Goal: Task Accomplishment & Management: Use online tool/utility

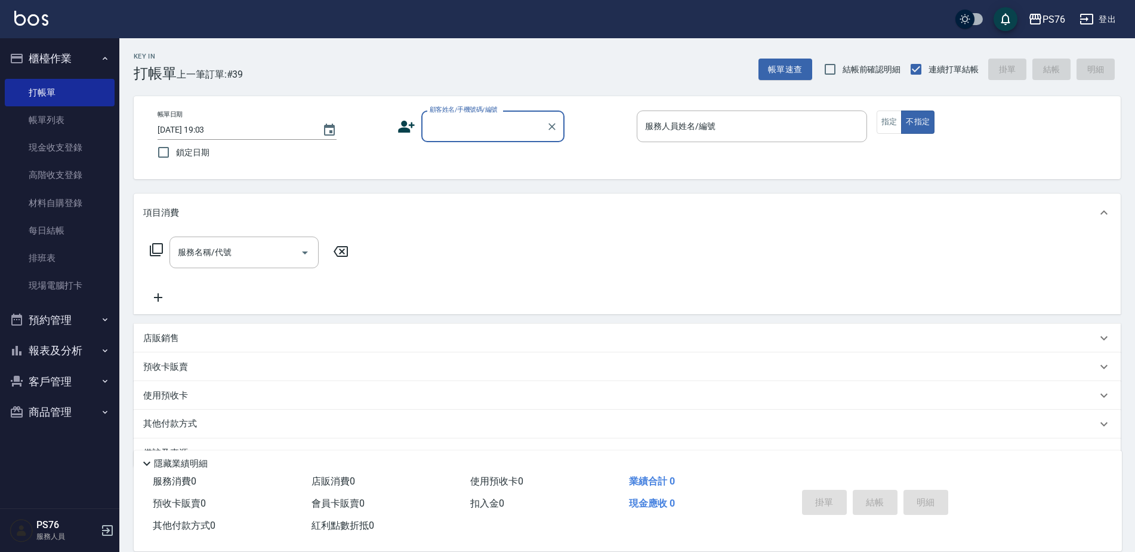
scroll to position [30, 0]
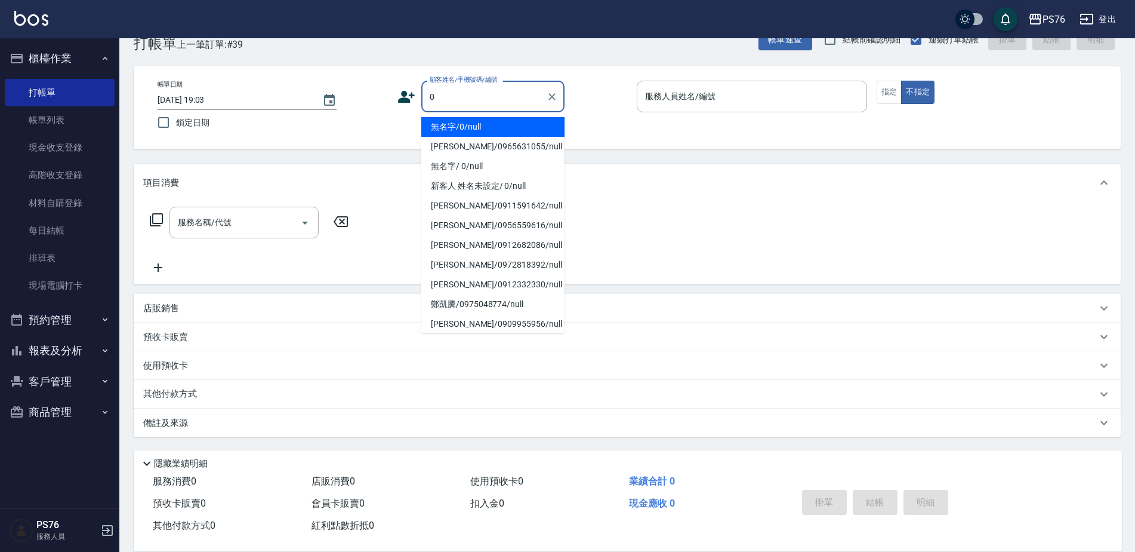
type input "無名字/0/null"
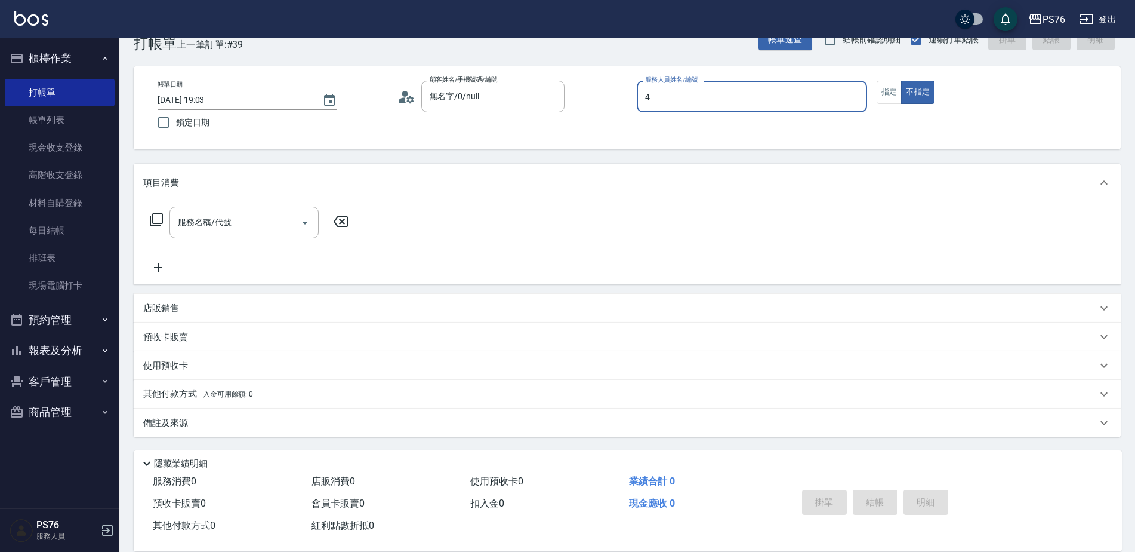
type input "[PERSON_NAME]-4"
type button "false"
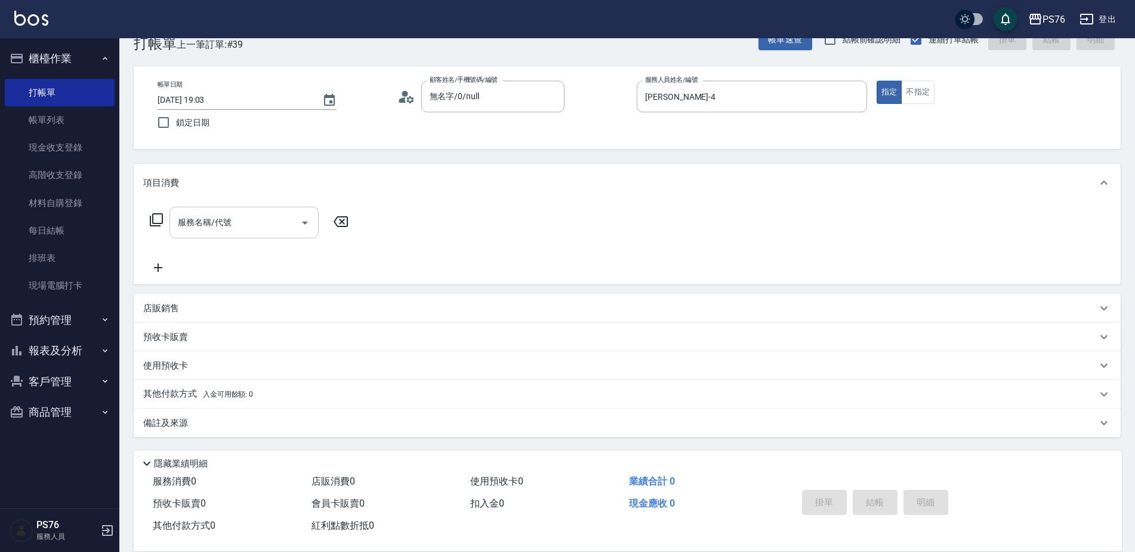
click at [215, 229] on input "服務名稱/代號" at bounding box center [235, 222] width 121 height 21
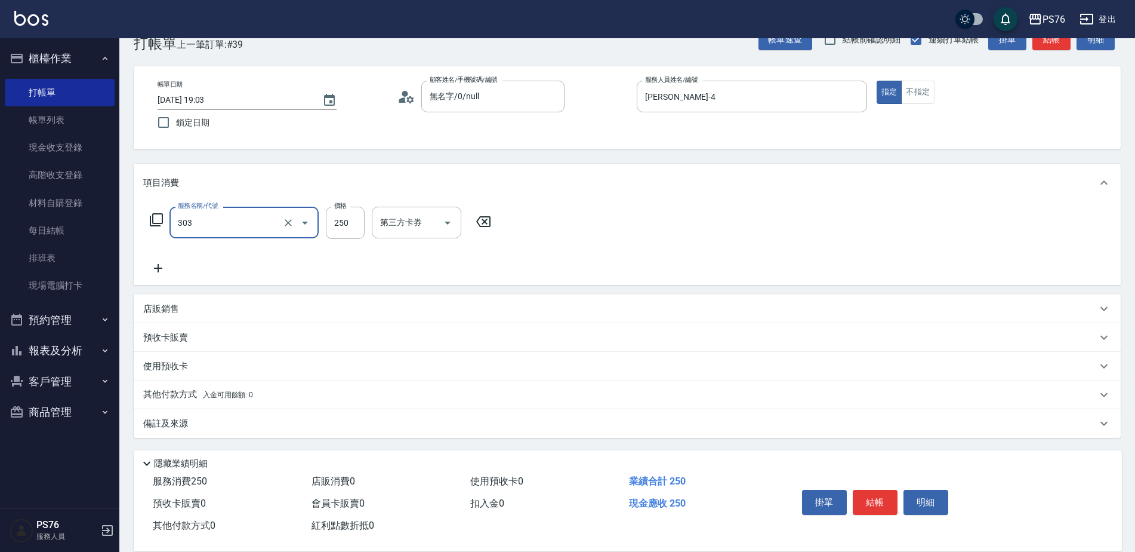
type input "剪髮(303)"
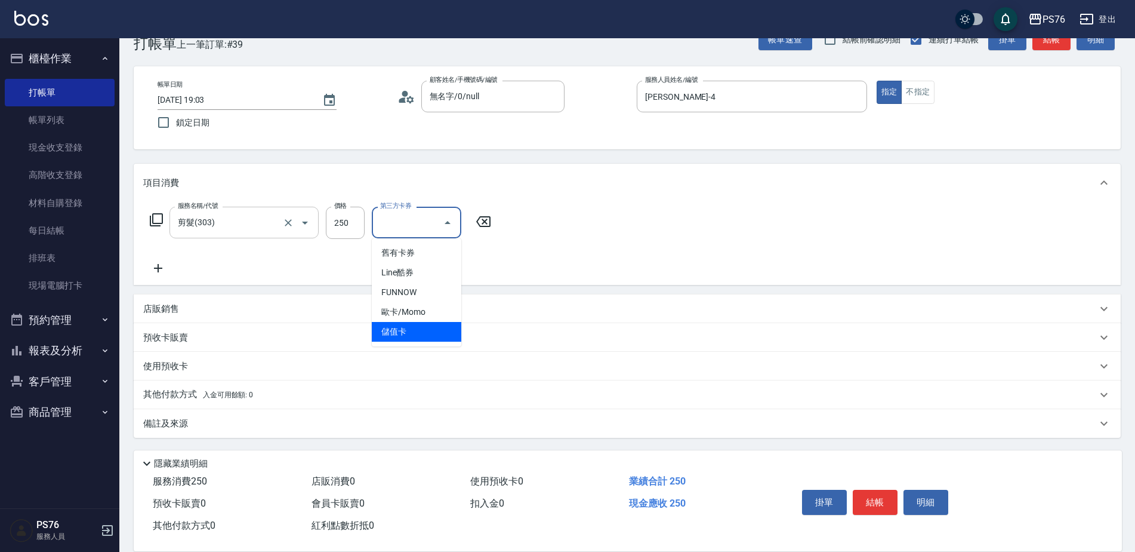
type input "儲值卡"
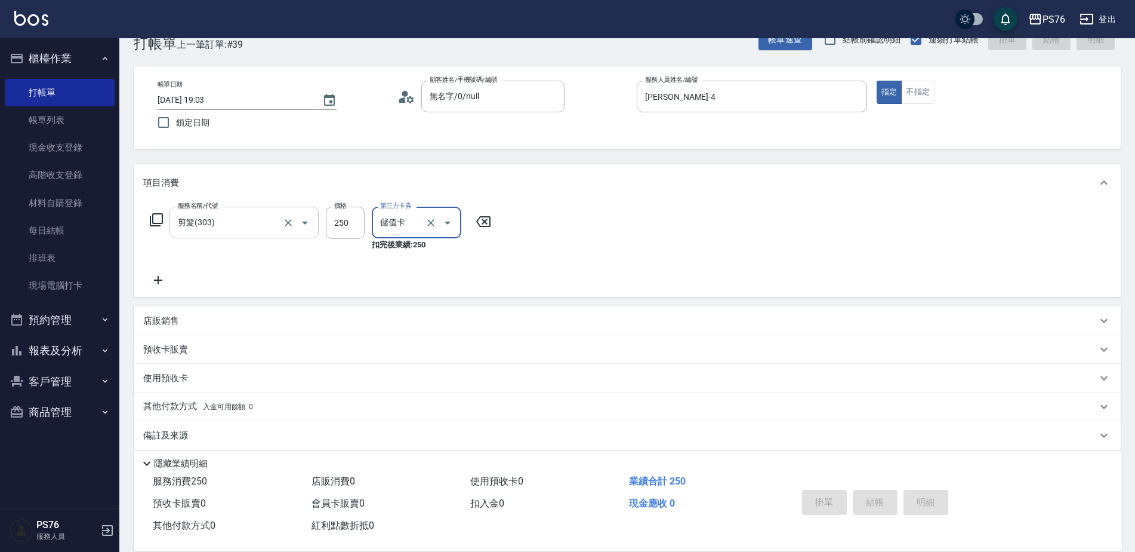
type input "[DATE] 20:08"
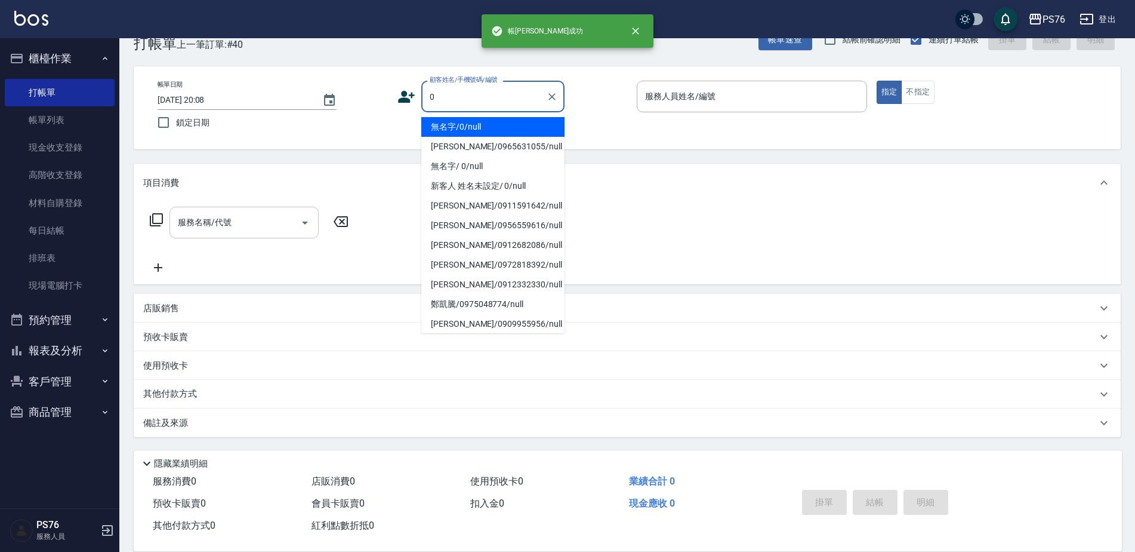
type input "無名字/0/null"
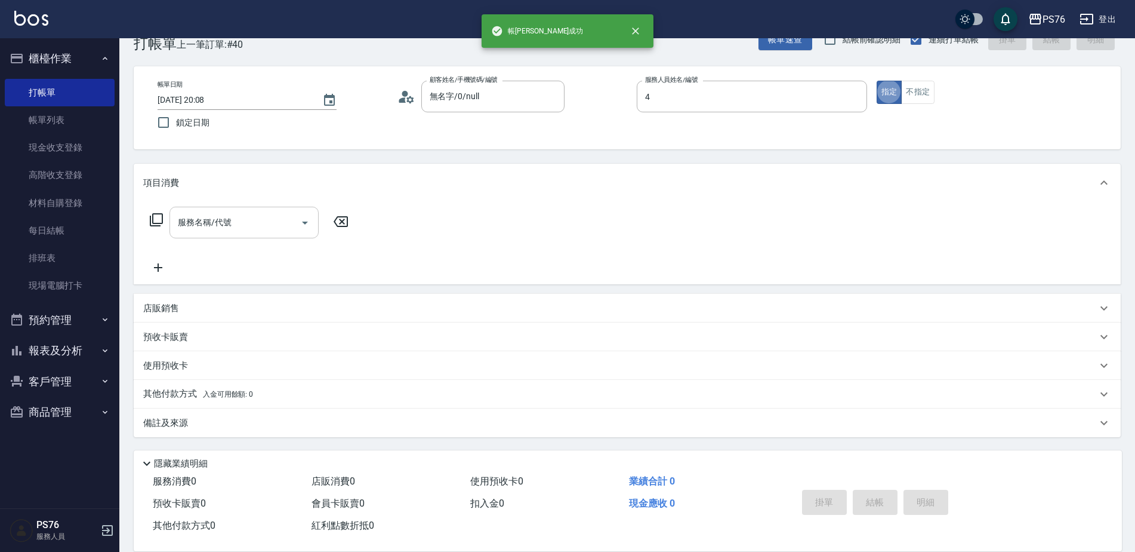
type input "[PERSON_NAME]-4"
type button "true"
click at [215, 229] on input "服務名稱/代號" at bounding box center [235, 222] width 121 height 21
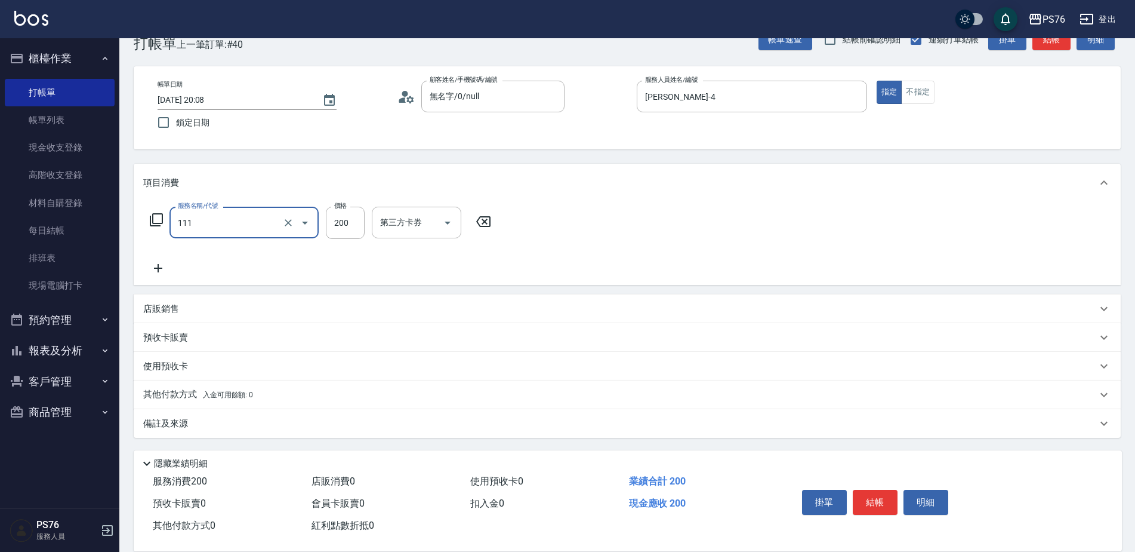
type input "200(111)"
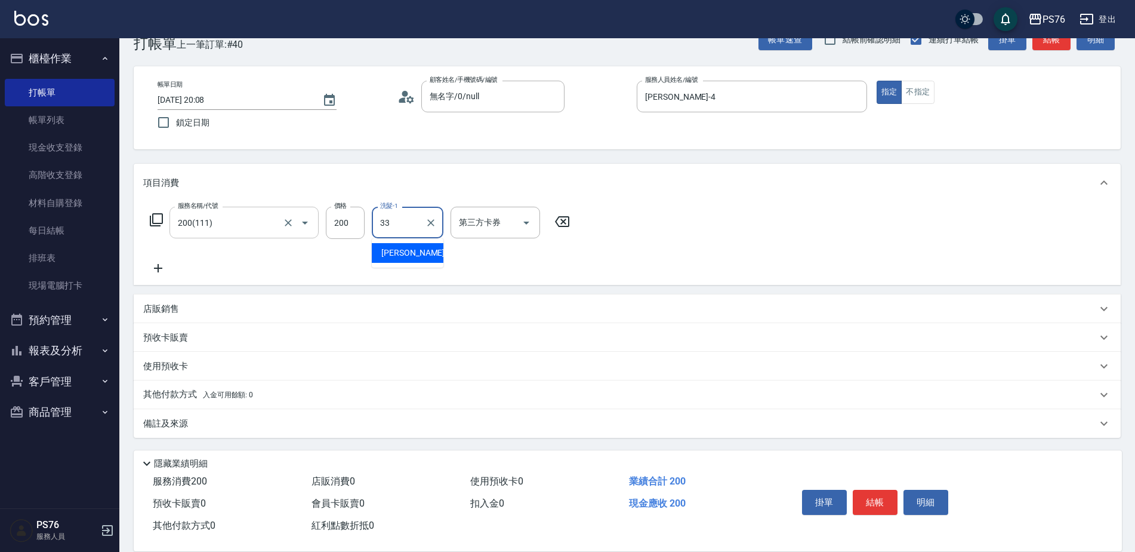
type input "[PERSON_NAME]33"
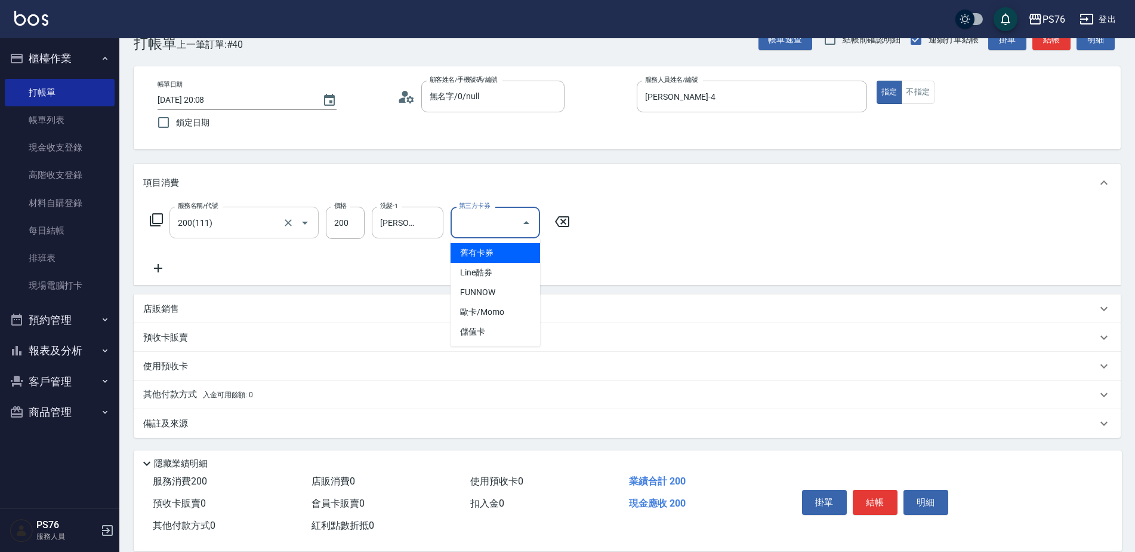
type input "儲值卡"
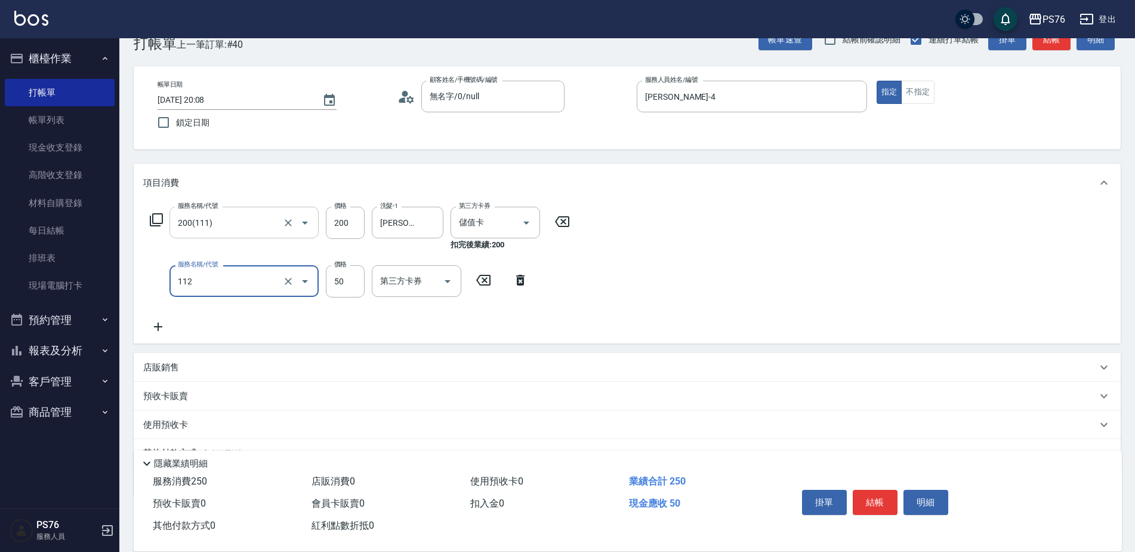
type input "精油50(112)"
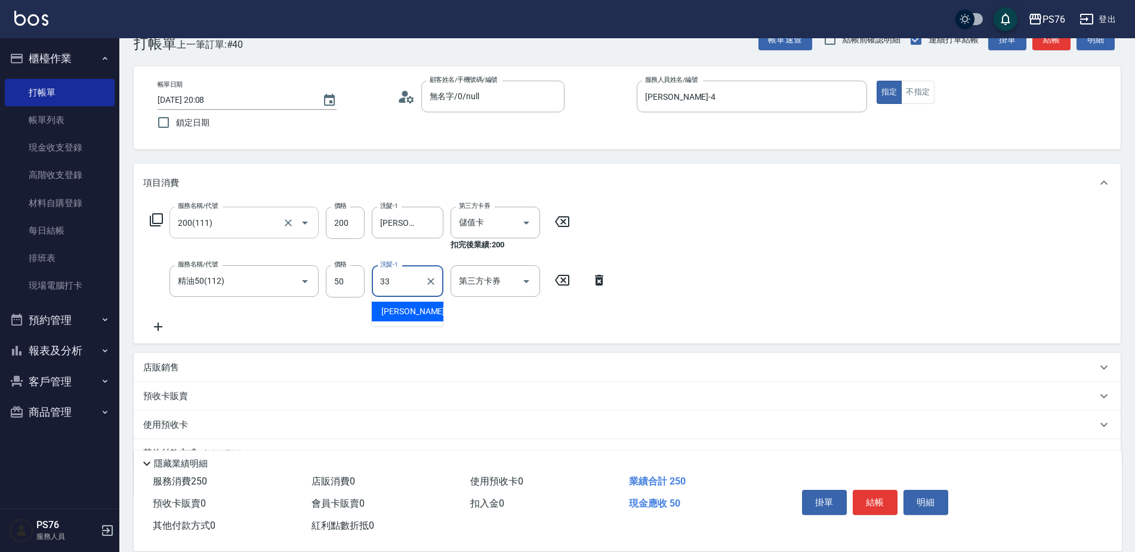
type input "[PERSON_NAME]33"
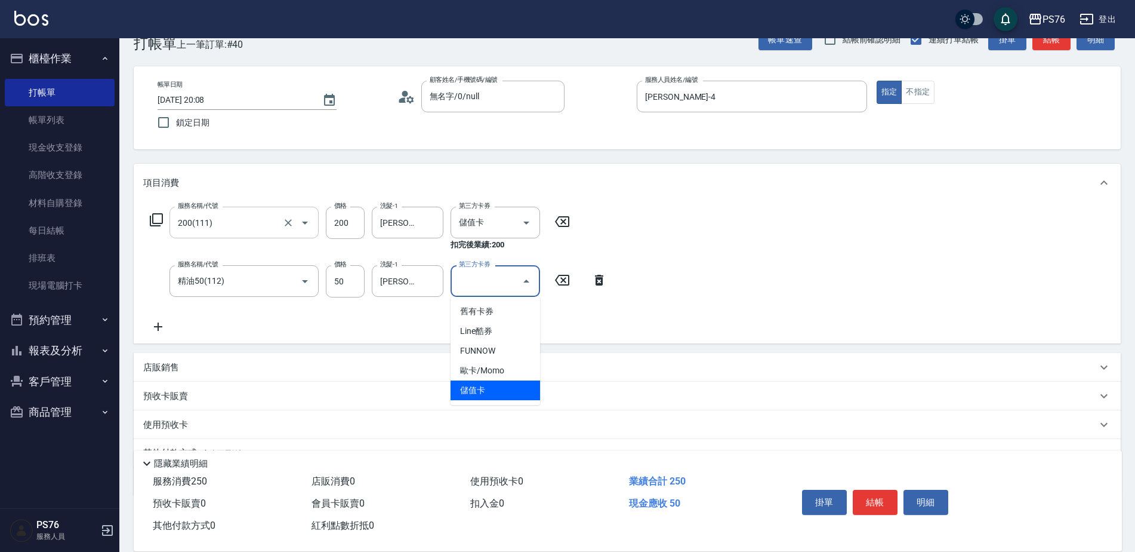
type input "儲值卡"
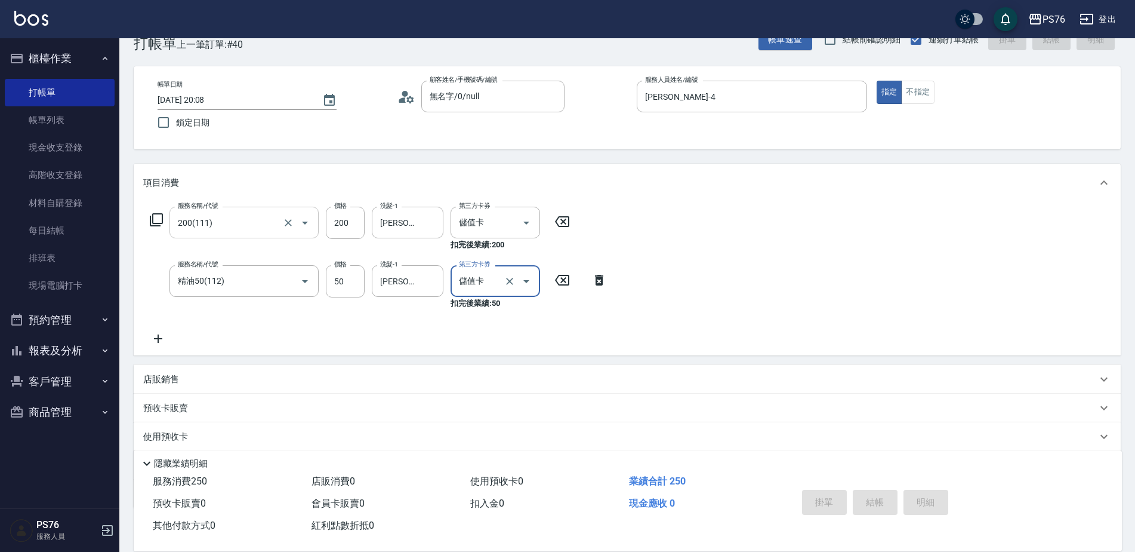
type input "[DATE] 20:09"
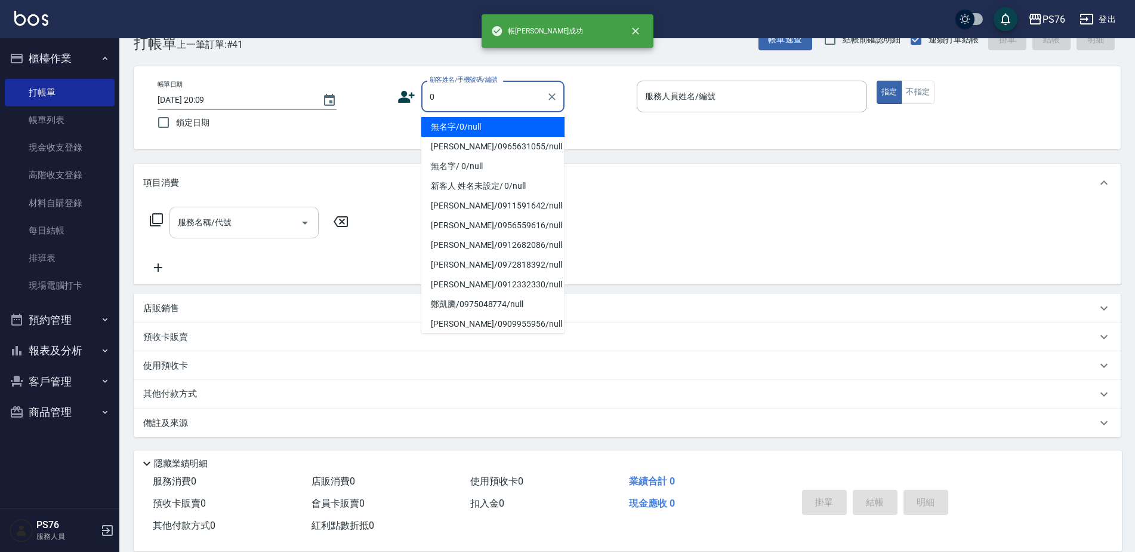
type input "無名字/0/null"
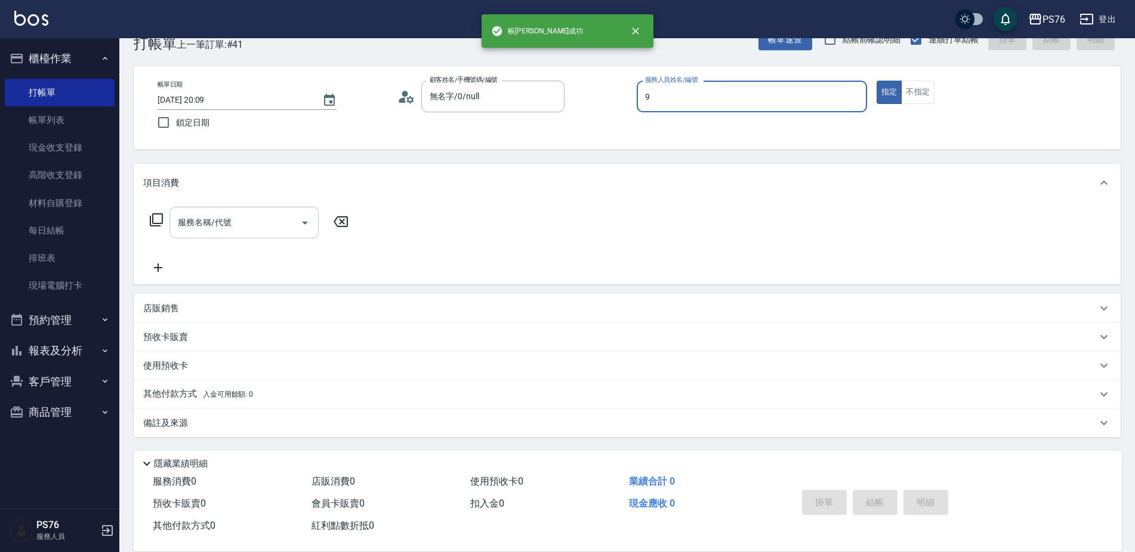
type input "[PERSON_NAME]-9"
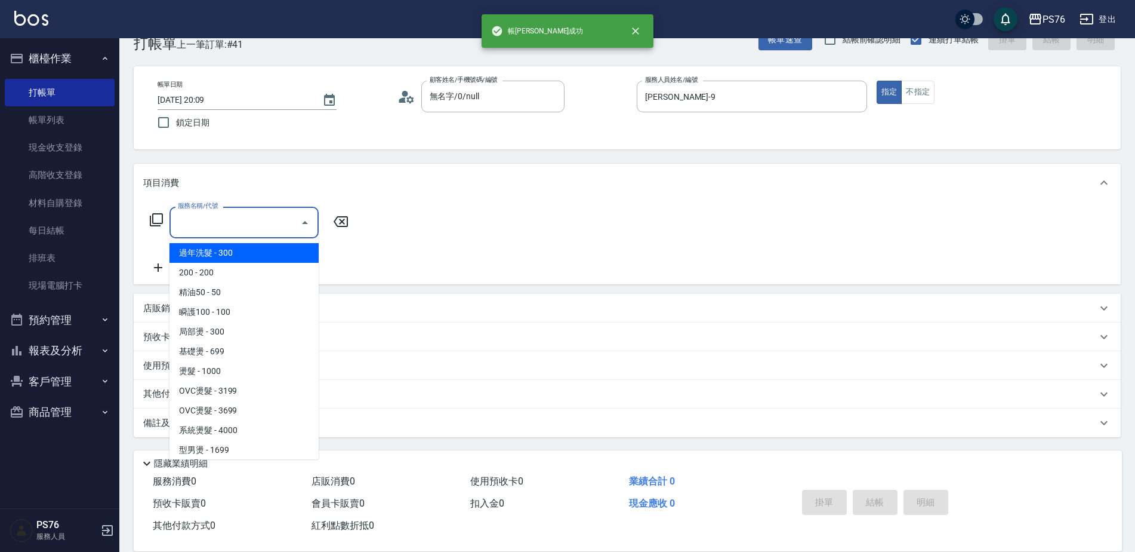
click at [215, 229] on input "服務名稱/代號" at bounding box center [235, 222] width 121 height 21
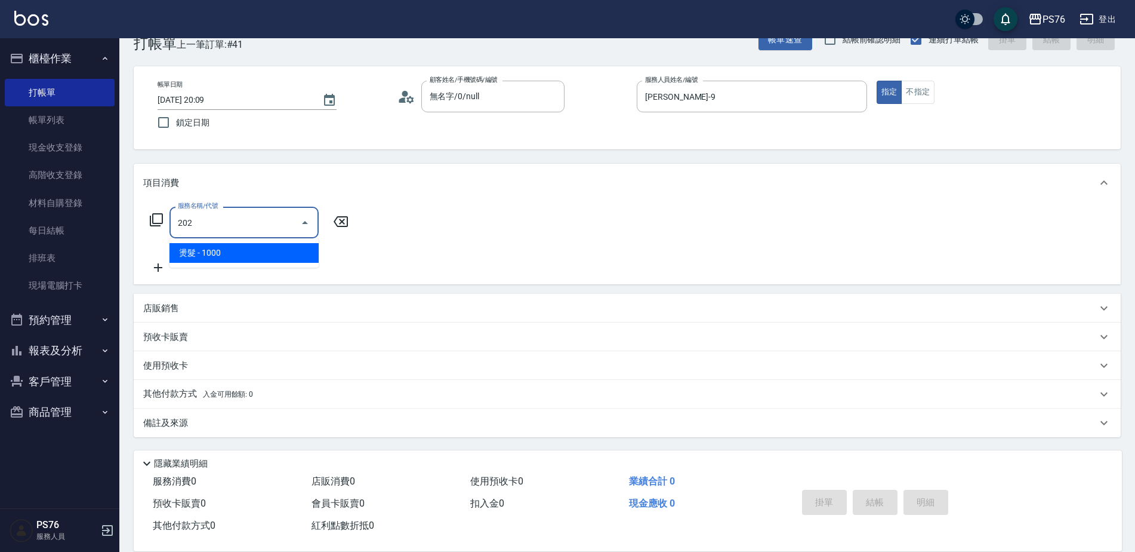
type input "燙髮(202)"
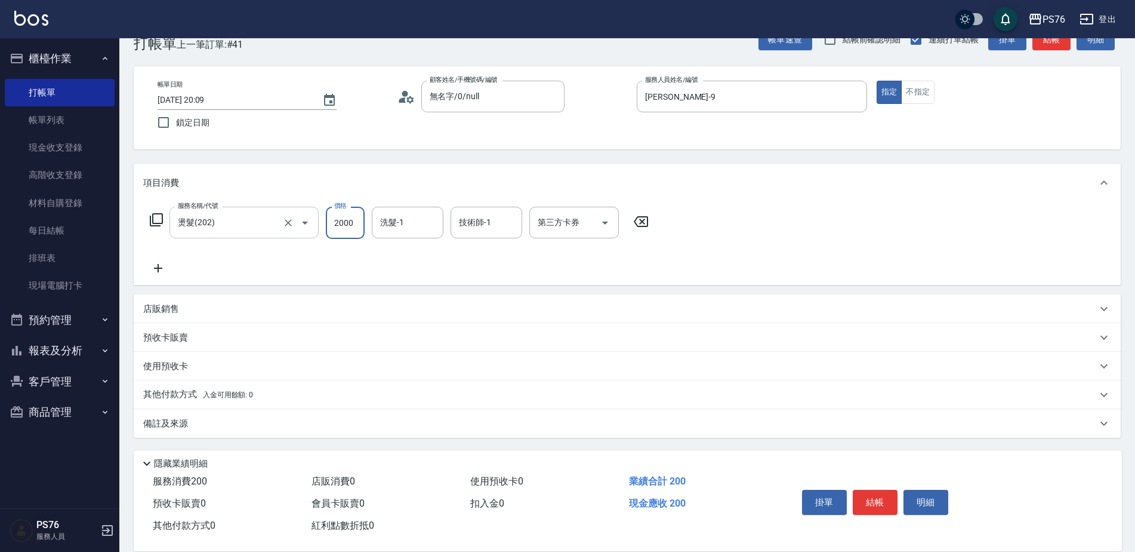
type input "2000"
type input "[PERSON_NAME]33"
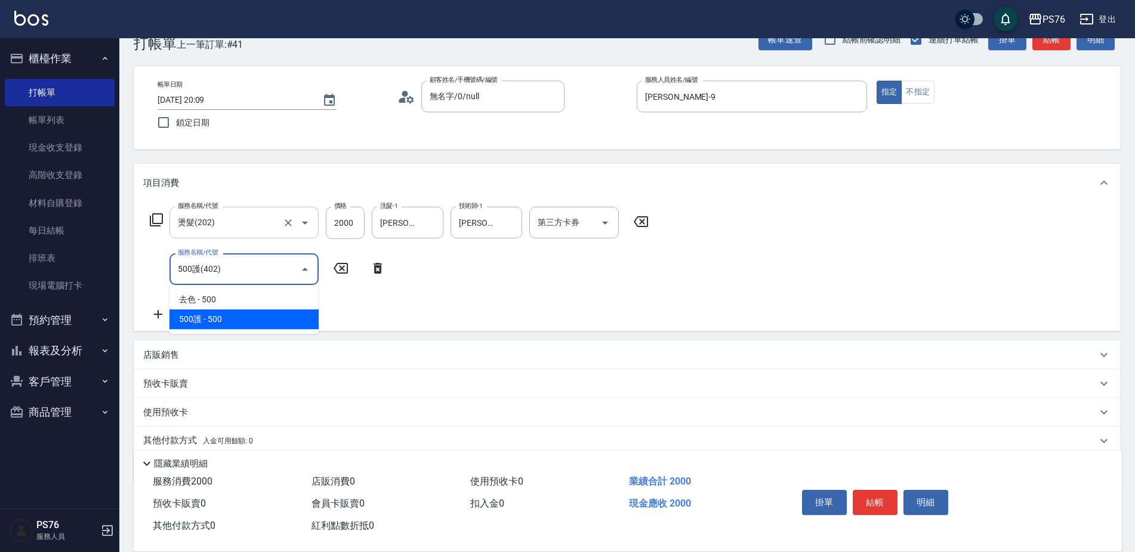
type input "500護(402)"
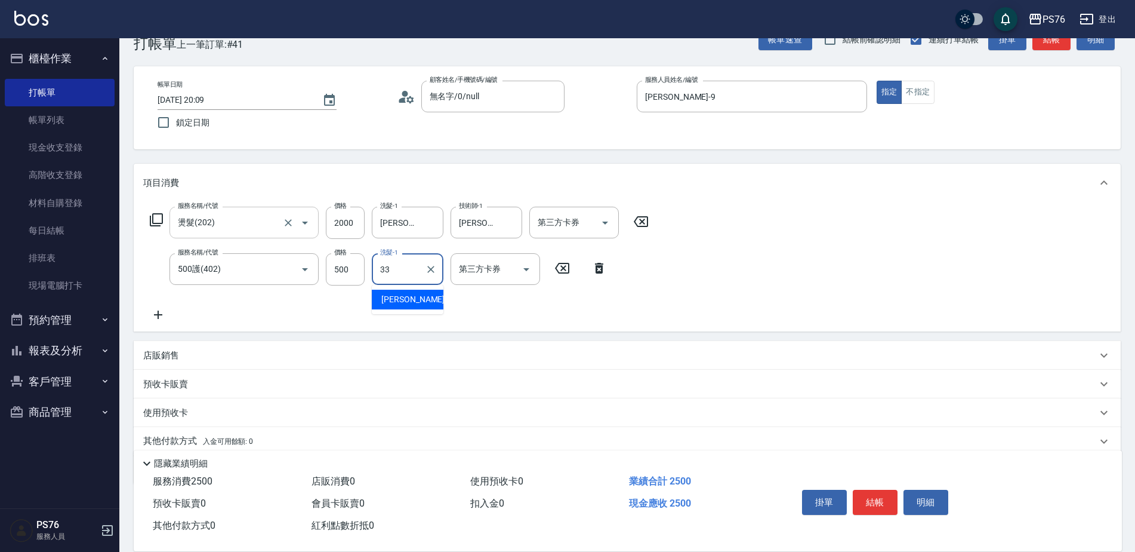
type input "[PERSON_NAME]33"
click at [184, 337] on div "項目消費 服務名稱/代號 燙髮(202) 服務名稱/代號 價格 2000 價格 洗髮-1 李宇喬-33 洗髮-1 技術師-1 [PERSON_NAME]-33…" at bounding box center [627, 324] width 987 height 321
click at [186, 358] on div "店販銷售" at bounding box center [620, 355] width 954 height 13
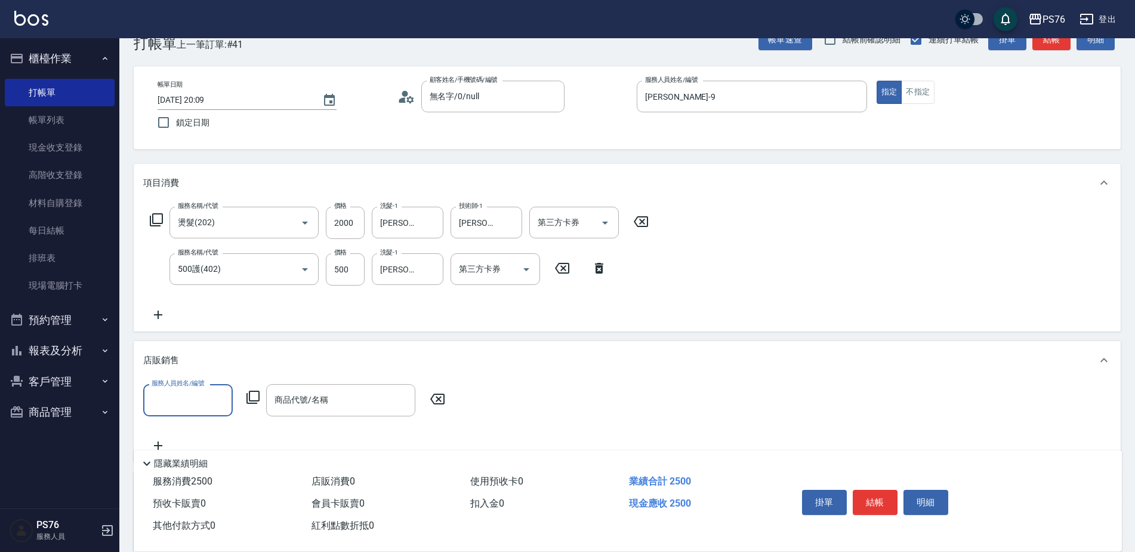
scroll to position [0, 0]
type input "[PERSON_NAME]-9"
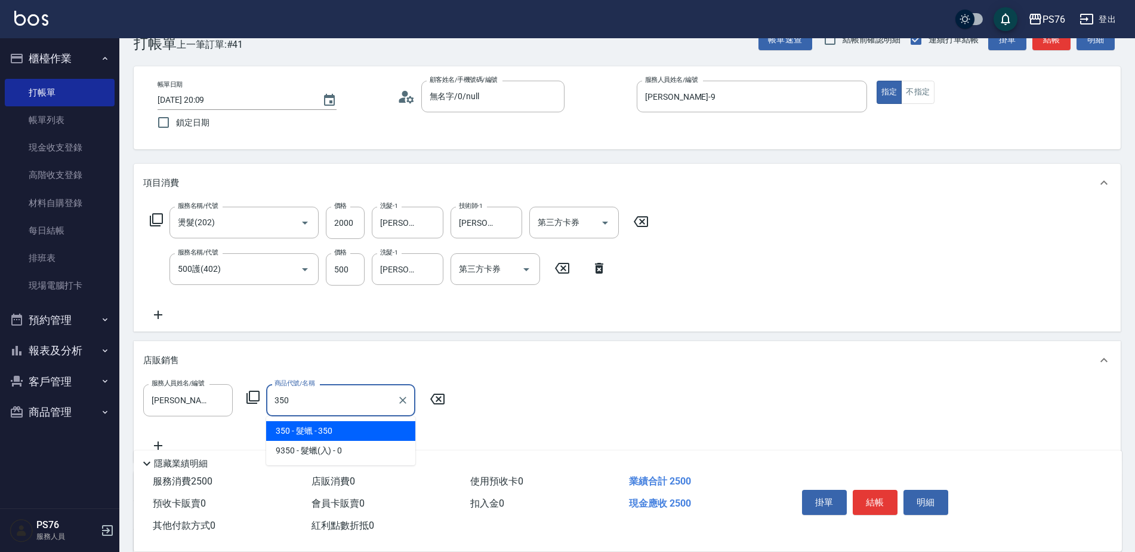
type input "髮蠟"
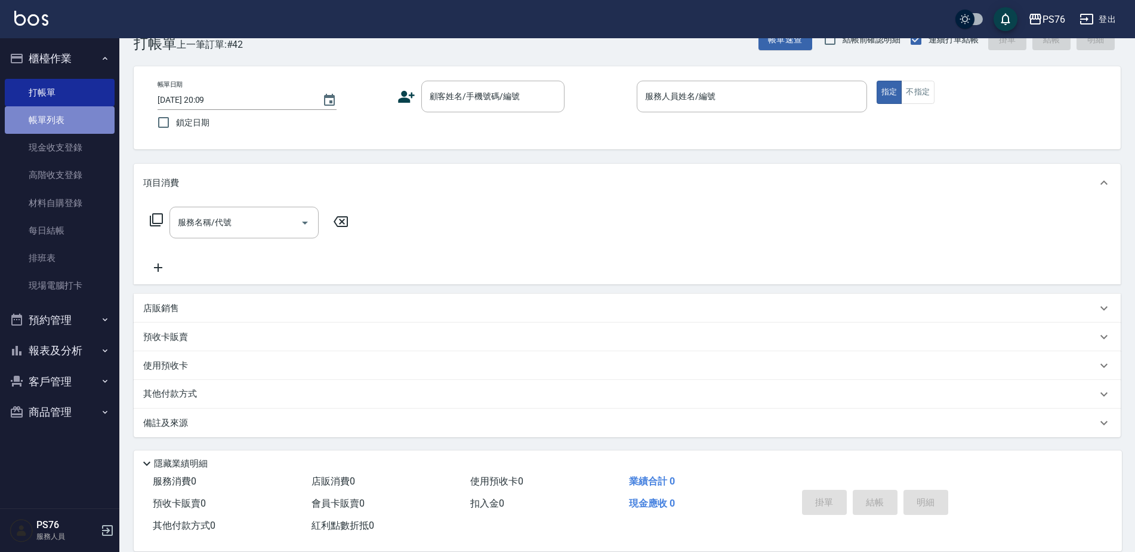
click at [62, 122] on link "帳單列表" at bounding box center [60, 119] width 110 height 27
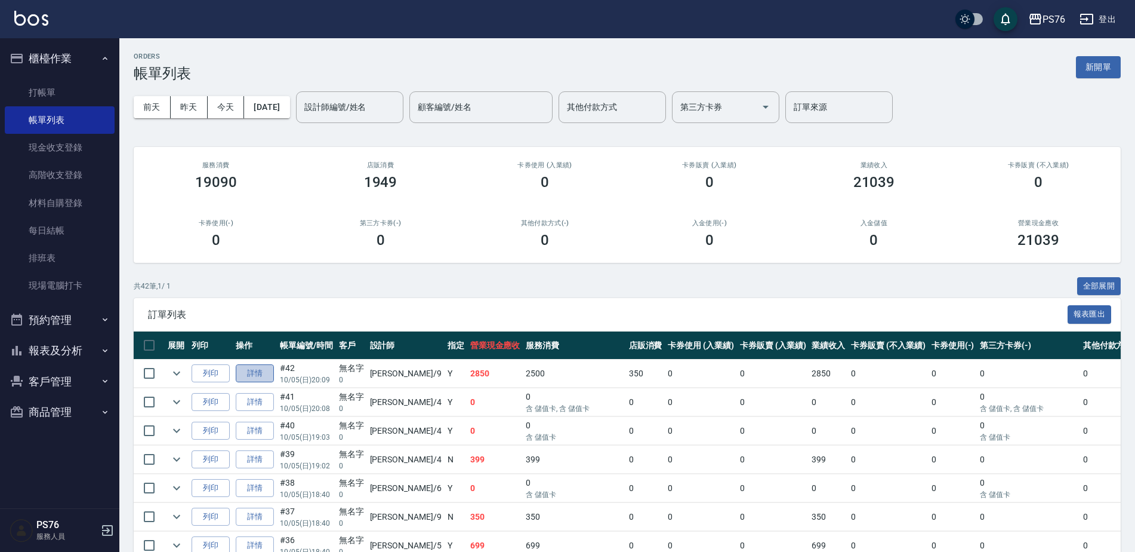
click at [256, 370] on link "詳情" at bounding box center [255, 373] width 38 height 19
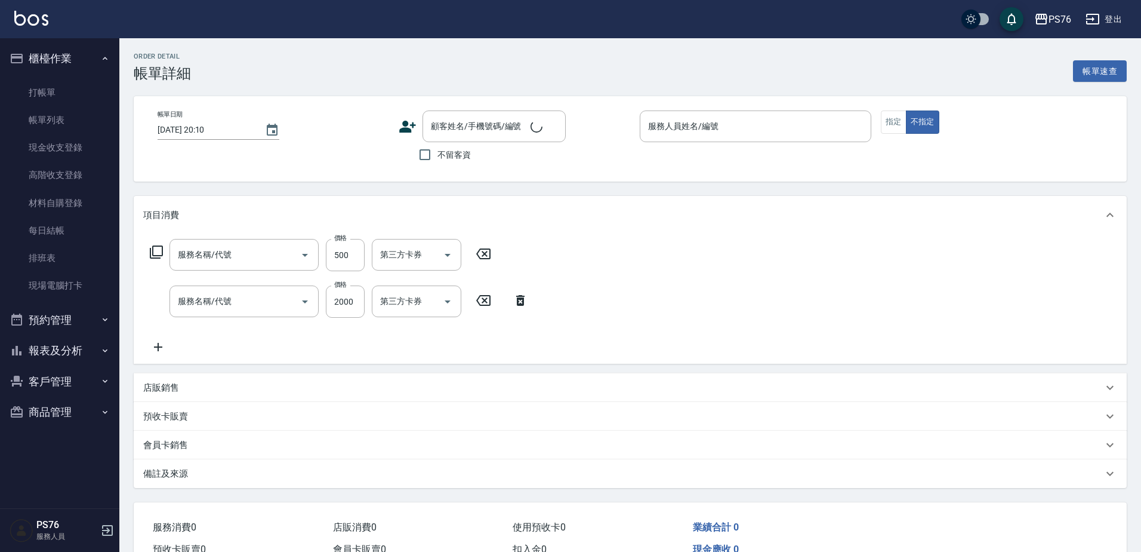
type input "[DATE] 20:09"
type input "[PERSON_NAME]-9"
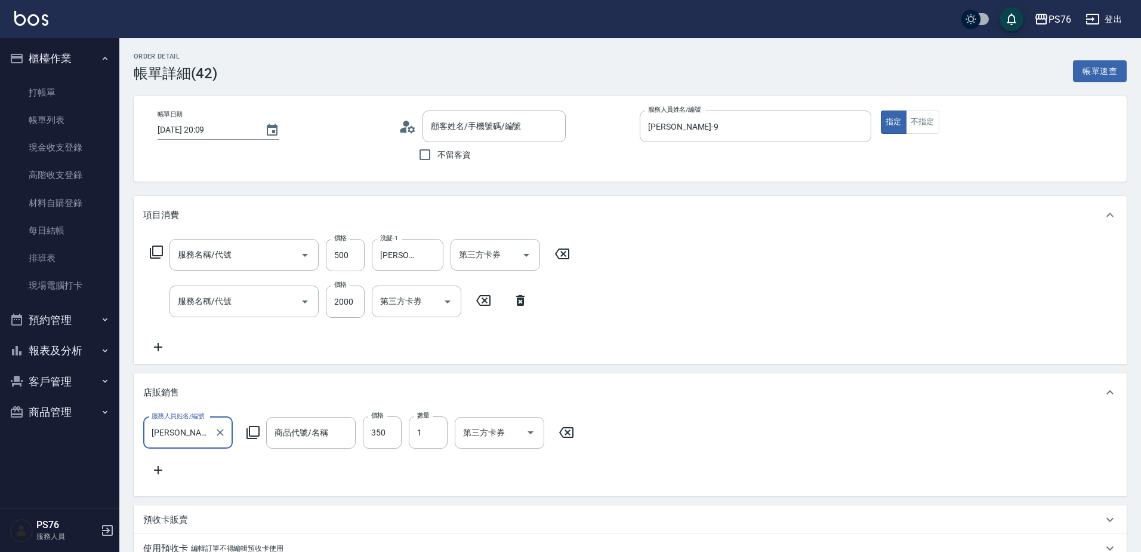
type input "500護(402)"
type input "燙髮(202)"
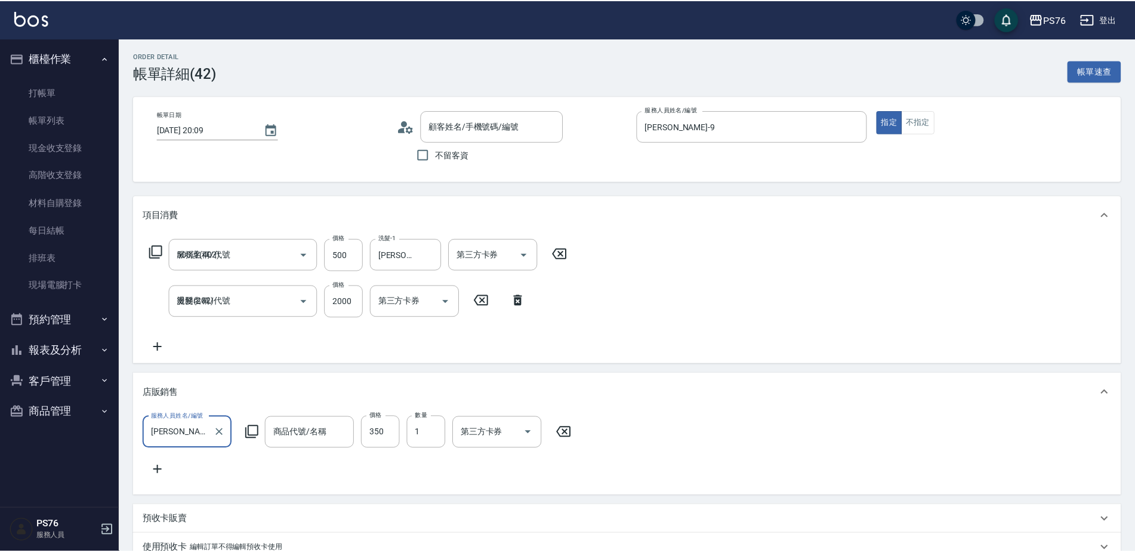
scroll to position [21, 0]
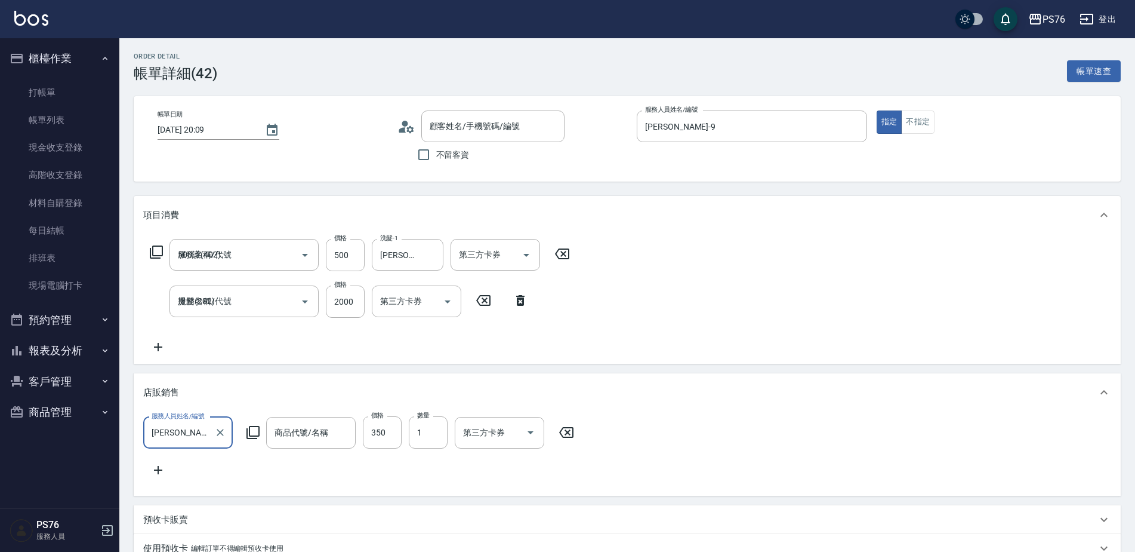
type input "無名字/0/null"
type input "髮蠟"
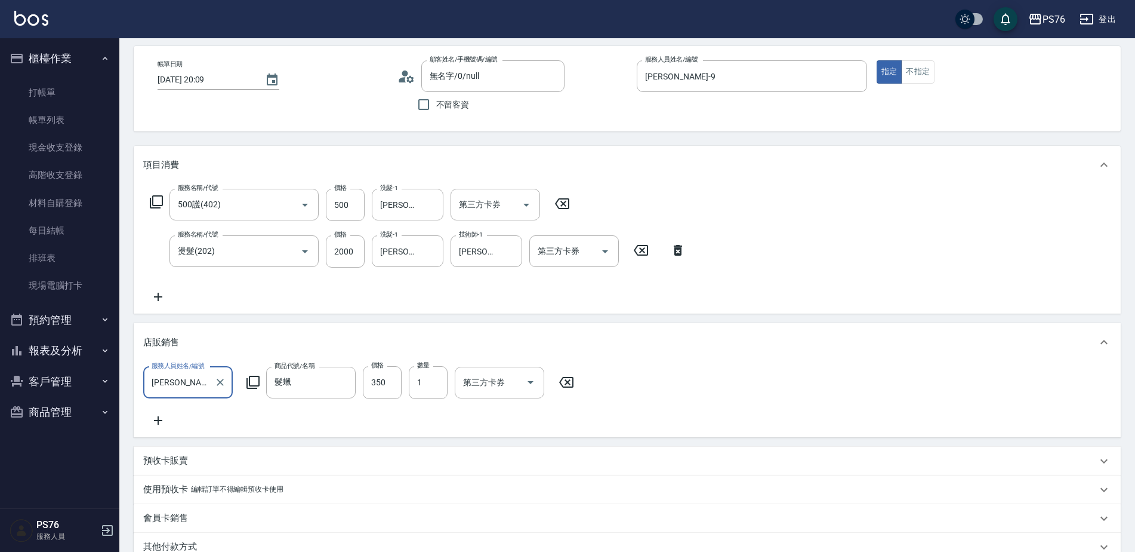
scroll to position [119, 0]
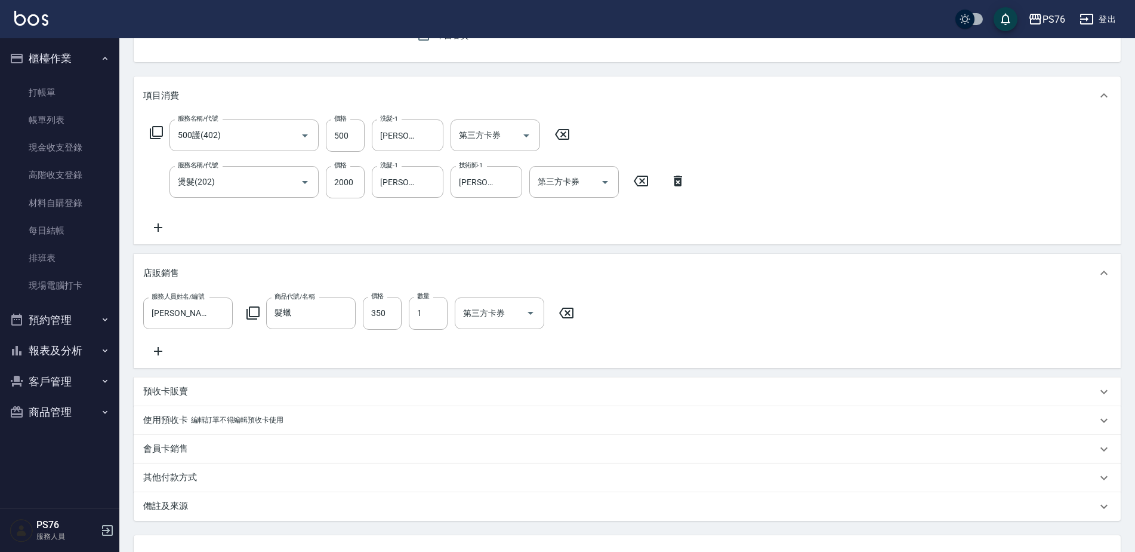
click at [166, 359] on div "服務人員姓名/編號 [PERSON_NAME]-9 服務人員姓名/編號 商品代號/名稱 髮蠟 商品代號/名稱 價格 350 價格 數量 1 數量 第三方卡券 …" at bounding box center [627, 329] width 987 height 75
click at [160, 355] on icon at bounding box center [158, 351] width 30 height 14
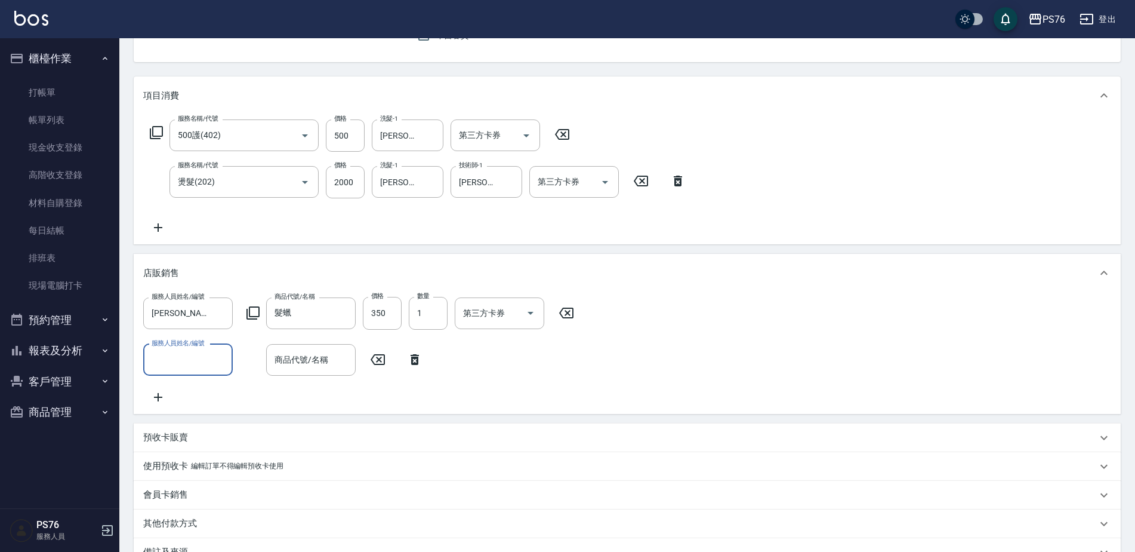
click at [181, 367] on input "服務人員姓名/編號" at bounding box center [188, 359] width 79 height 21
type input "[PERSON_NAME]-6"
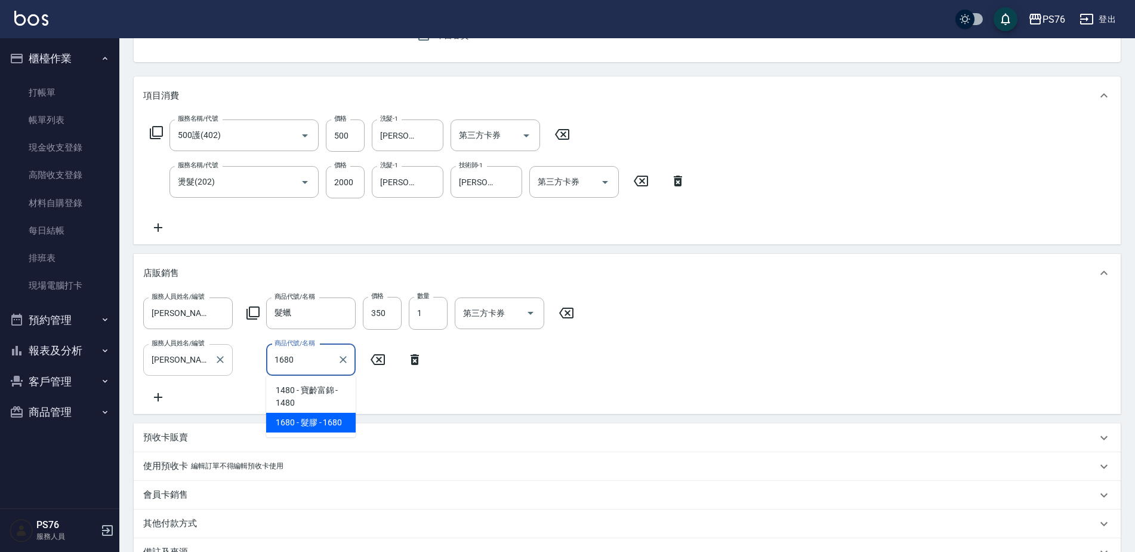
type input "髮膠"
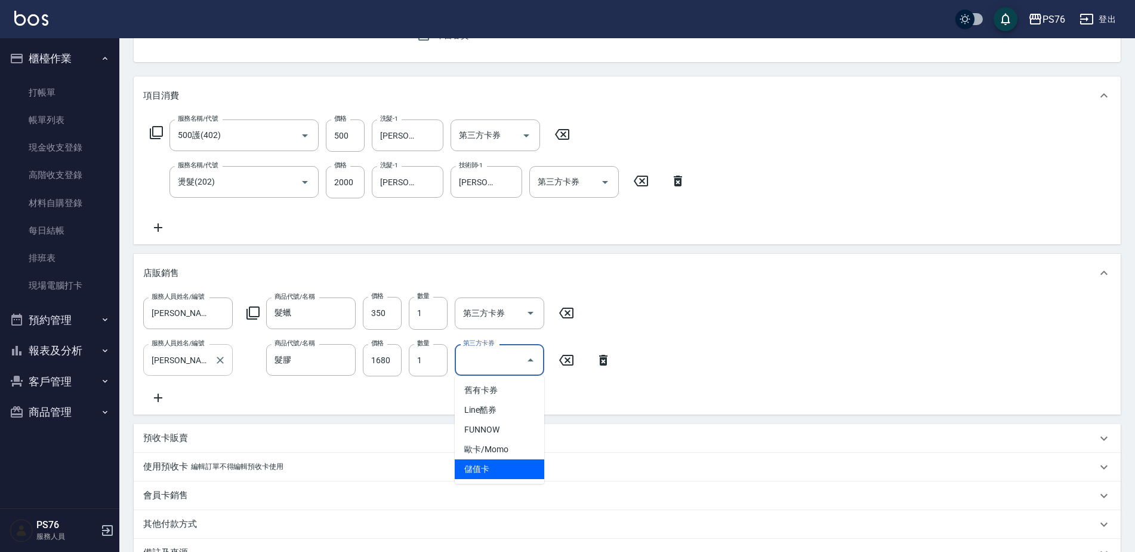
type input "儲值卡"
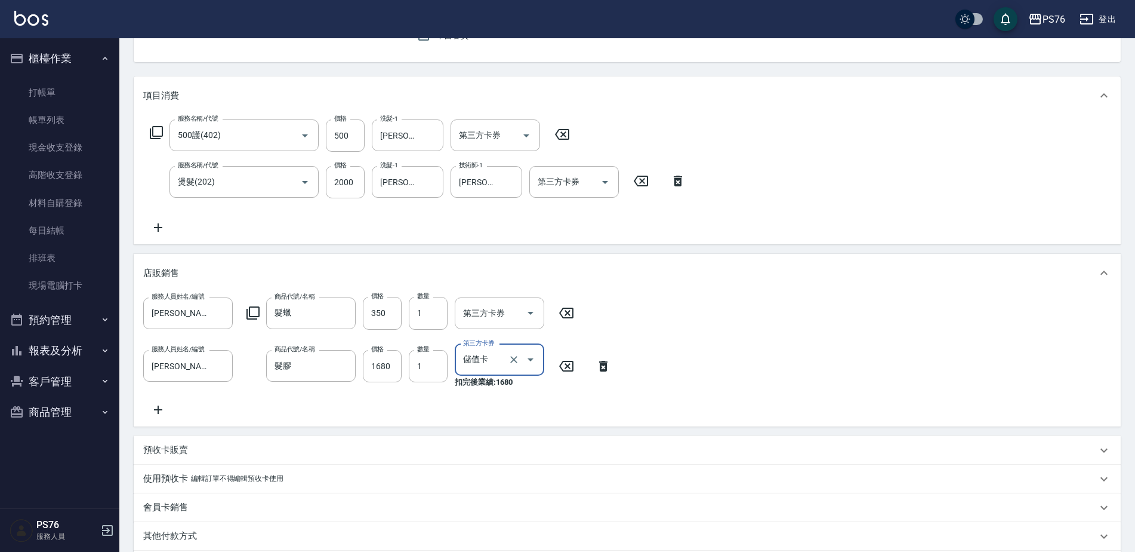
scroll to position [285, 0]
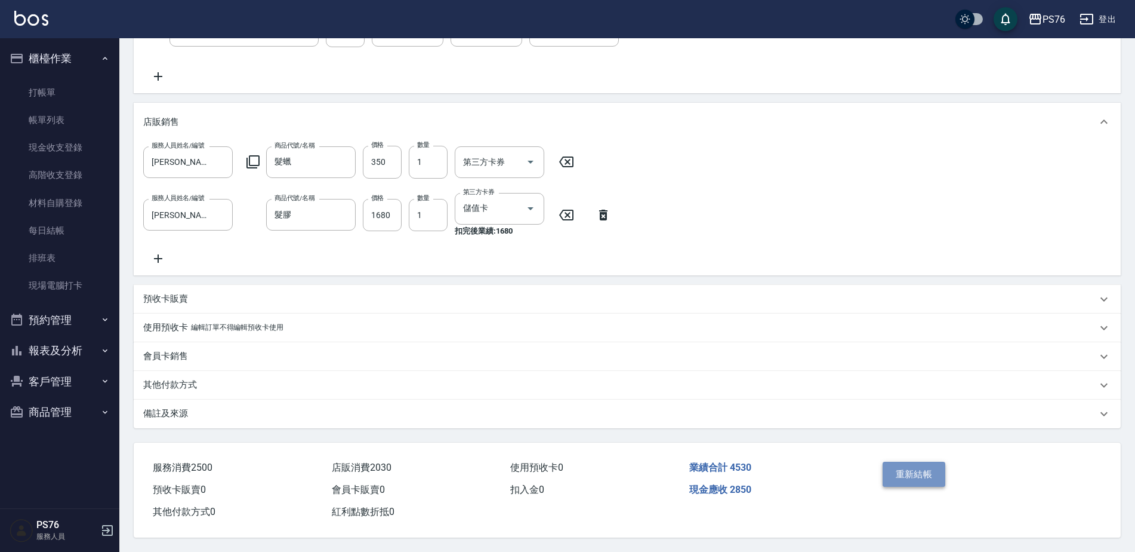
click at [921, 471] on button "重新結帳" at bounding box center [914, 473] width 63 height 25
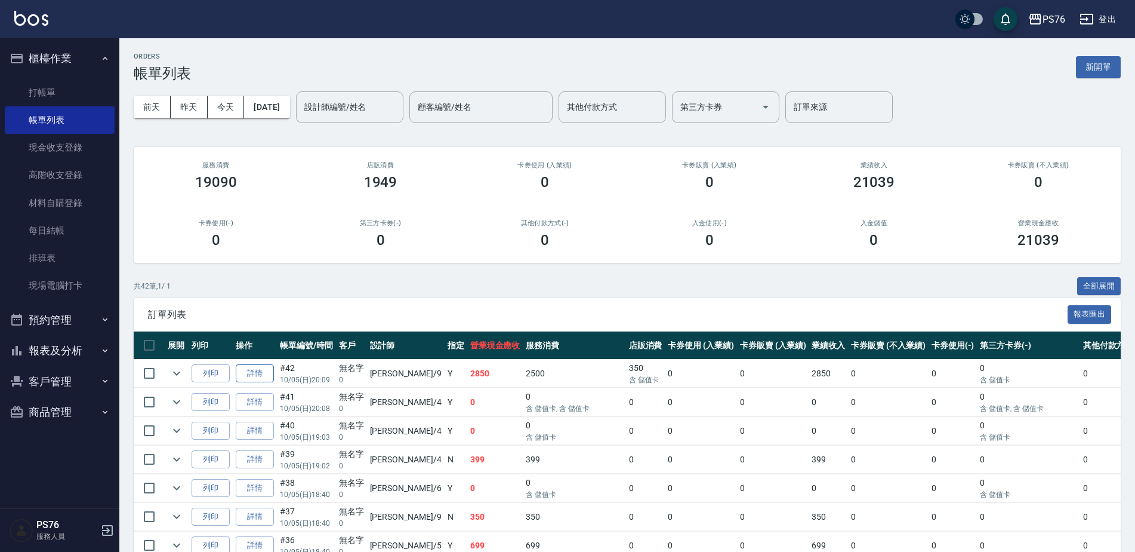
click at [260, 373] on link "詳情" at bounding box center [255, 373] width 38 height 19
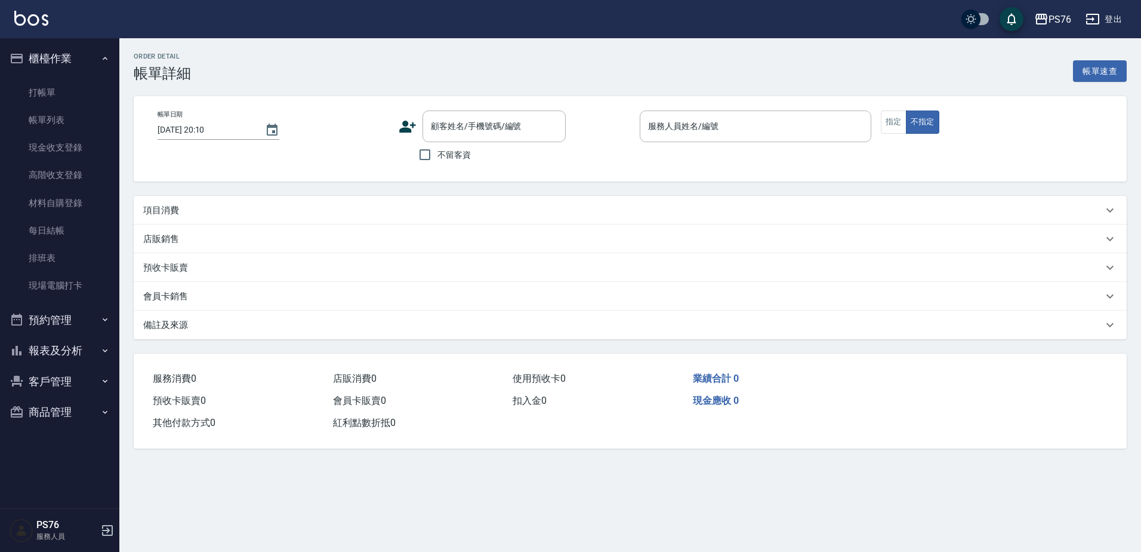
type input "[DATE] 20:09"
type input "[PERSON_NAME]-9"
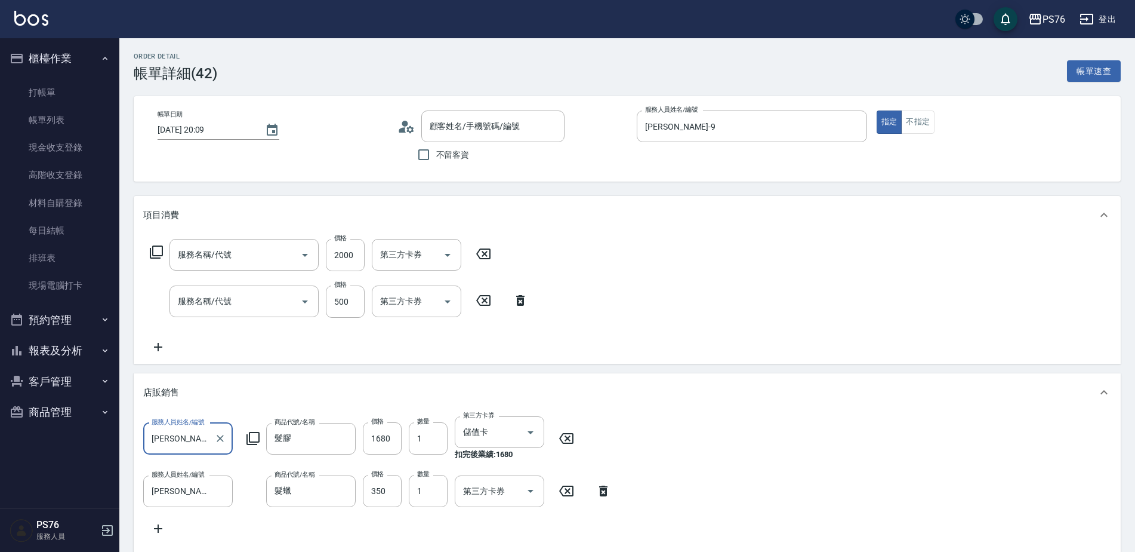
type input "燙髮(202)"
type input "500護(402)"
type input "無名字/0/null"
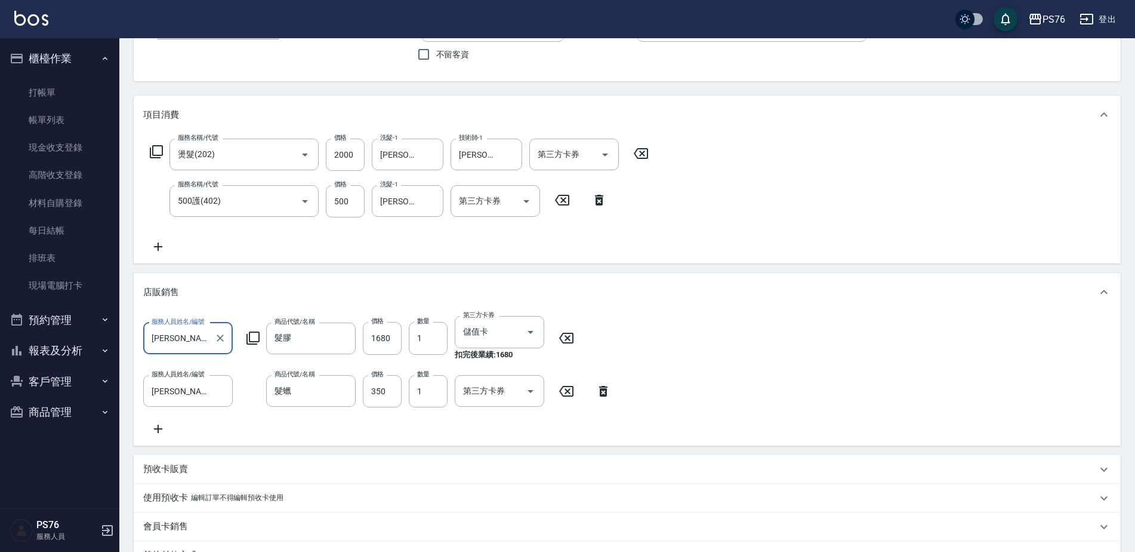
scroll to position [285, 0]
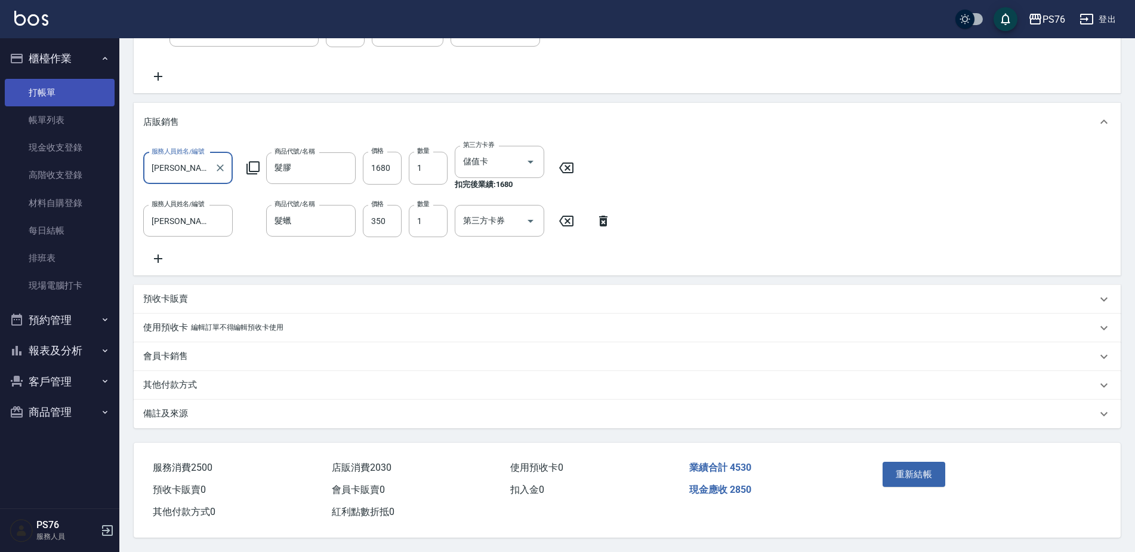
click at [48, 92] on link "打帳單" at bounding box center [60, 92] width 110 height 27
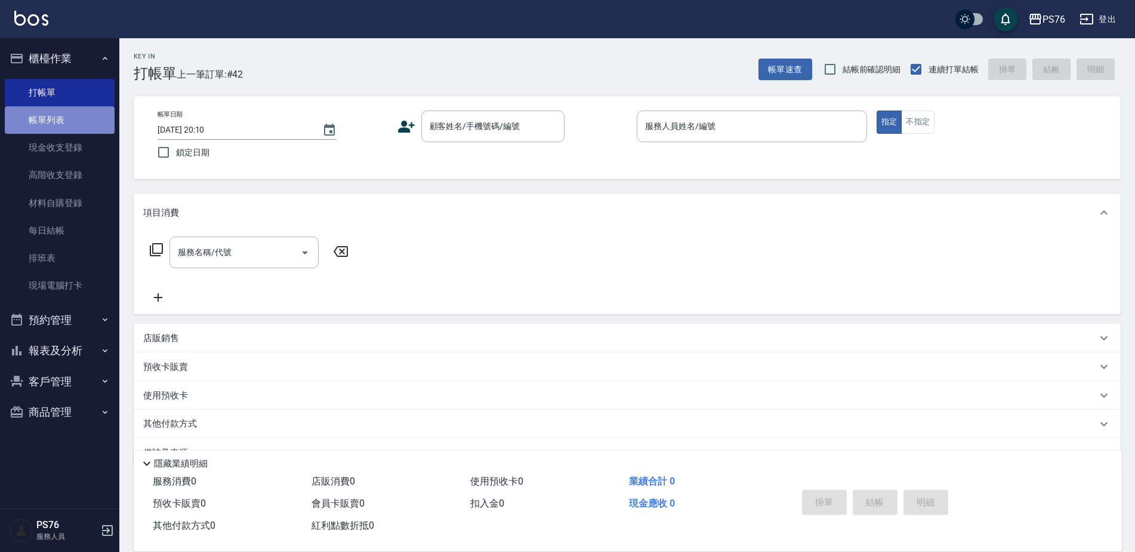
click at [63, 113] on link "帳單列表" at bounding box center [60, 119] width 110 height 27
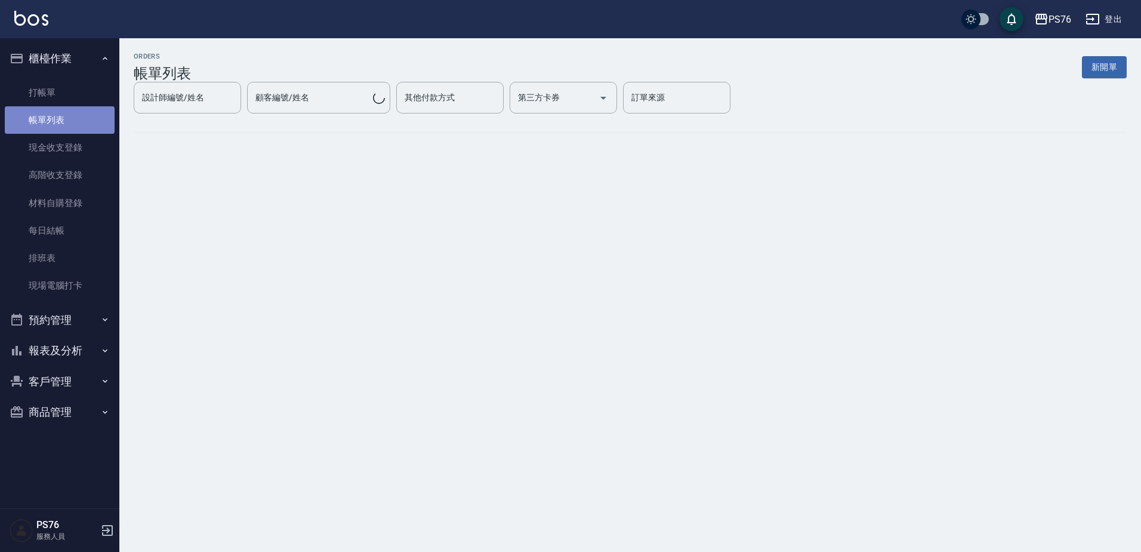
click at [63, 124] on link "帳單列表" at bounding box center [60, 119] width 110 height 27
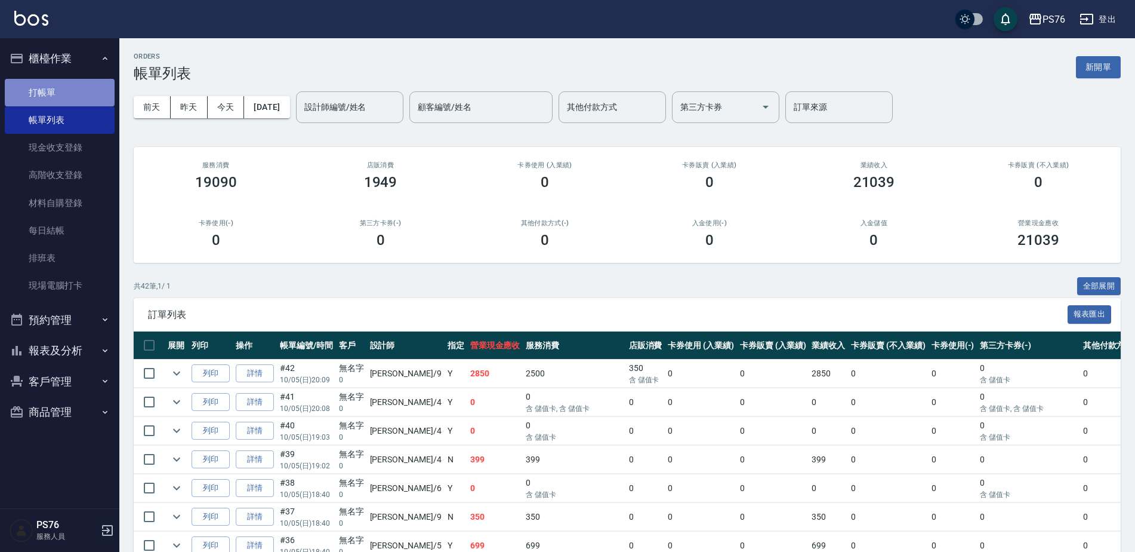
click at [64, 85] on link "打帳單" at bounding box center [60, 92] width 110 height 27
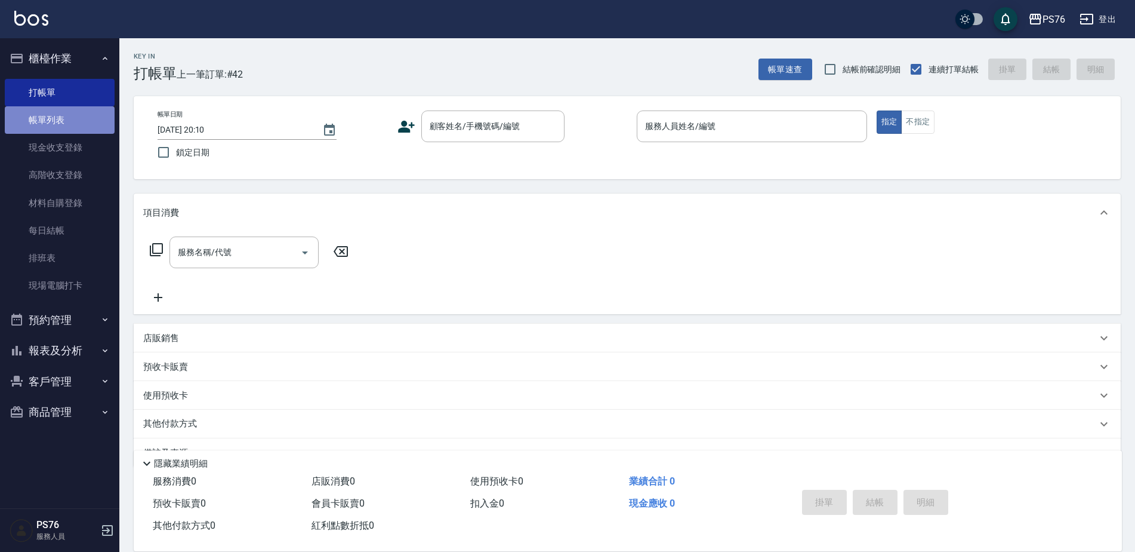
click at [73, 122] on link "帳單列表" at bounding box center [60, 119] width 110 height 27
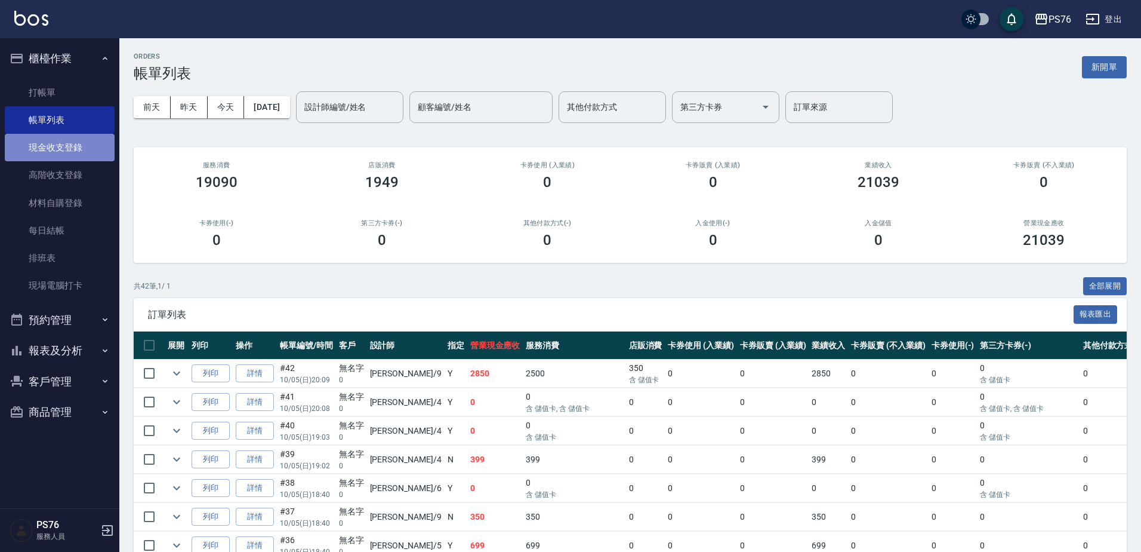
click at [90, 156] on link "現金收支登錄" at bounding box center [60, 147] width 110 height 27
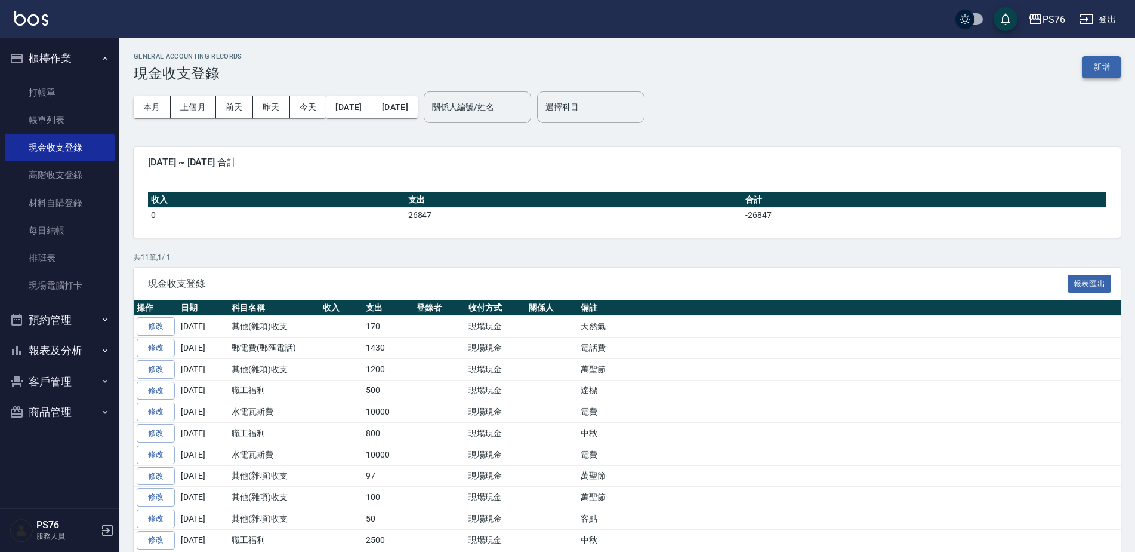
click at [1097, 61] on button "新增" at bounding box center [1102, 67] width 38 height 22
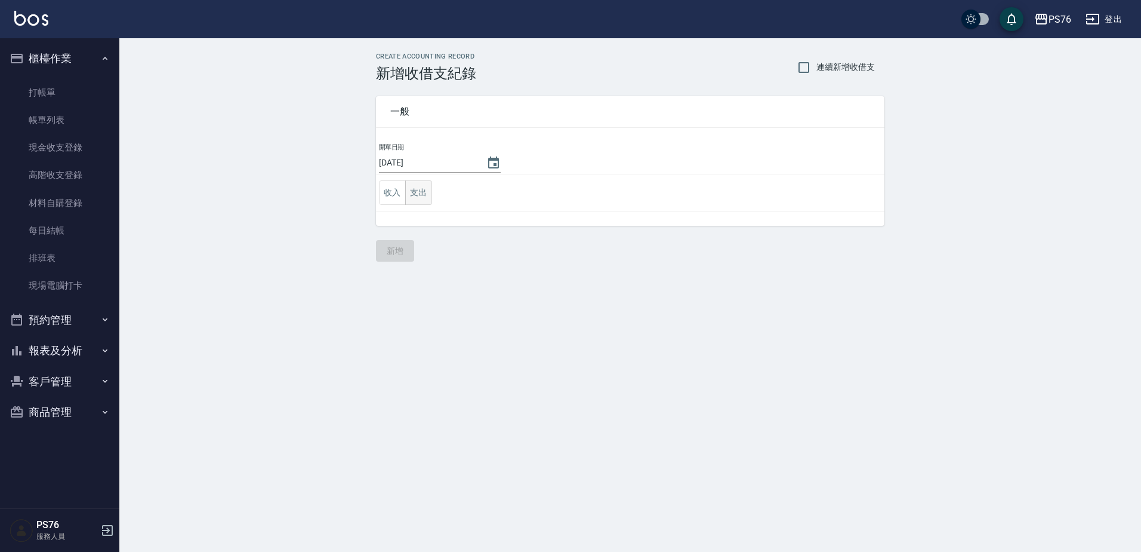
click at [424, 193] on button "支出" at bounding box center [418, 192] width 27 height 24
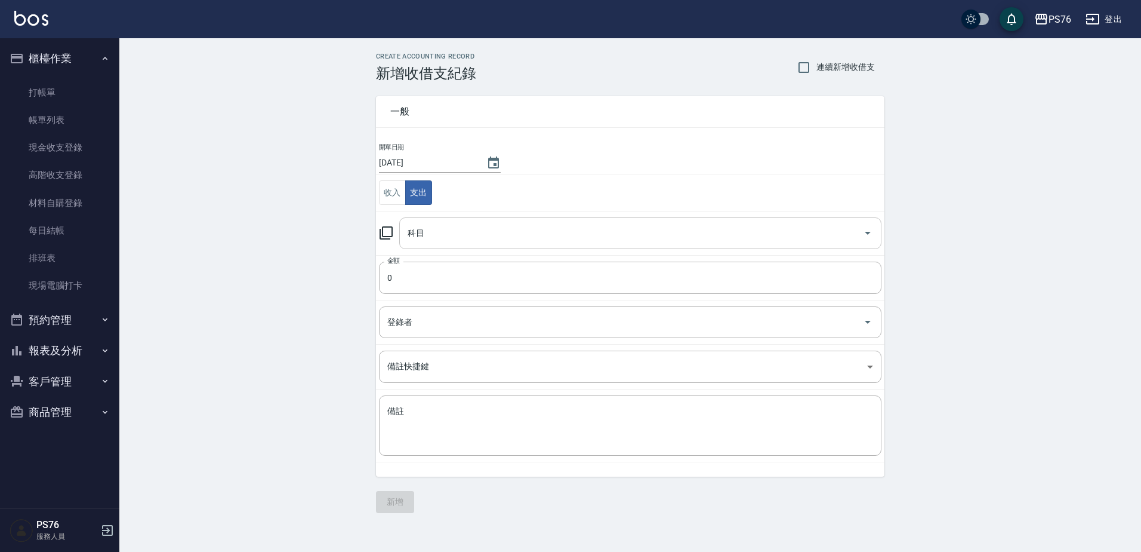
click at [450, 236] on input "科目" at bounding box center [632, 233] width 454 height 21
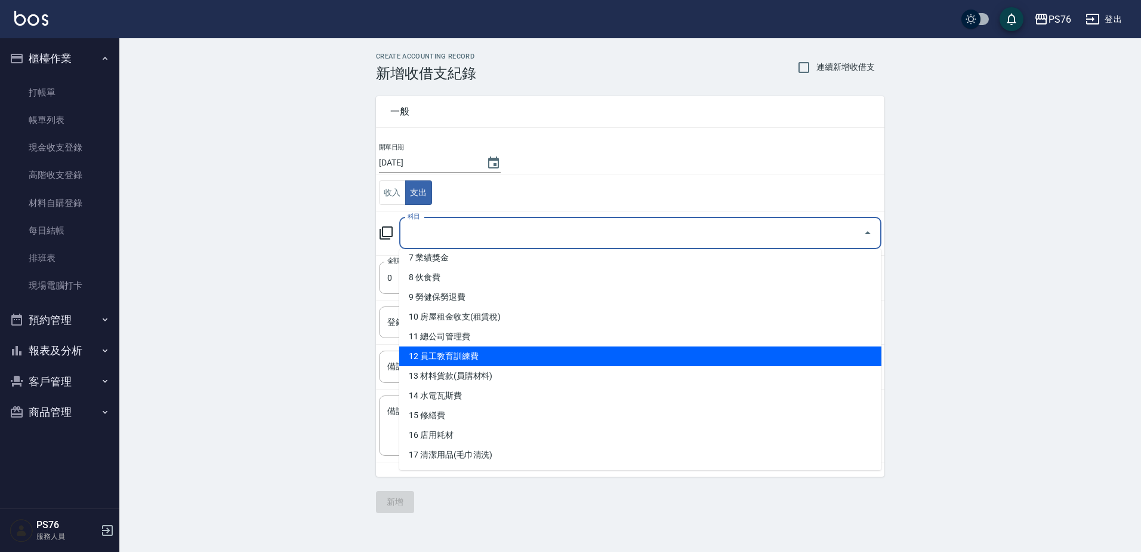
scroll to position [179, 0]
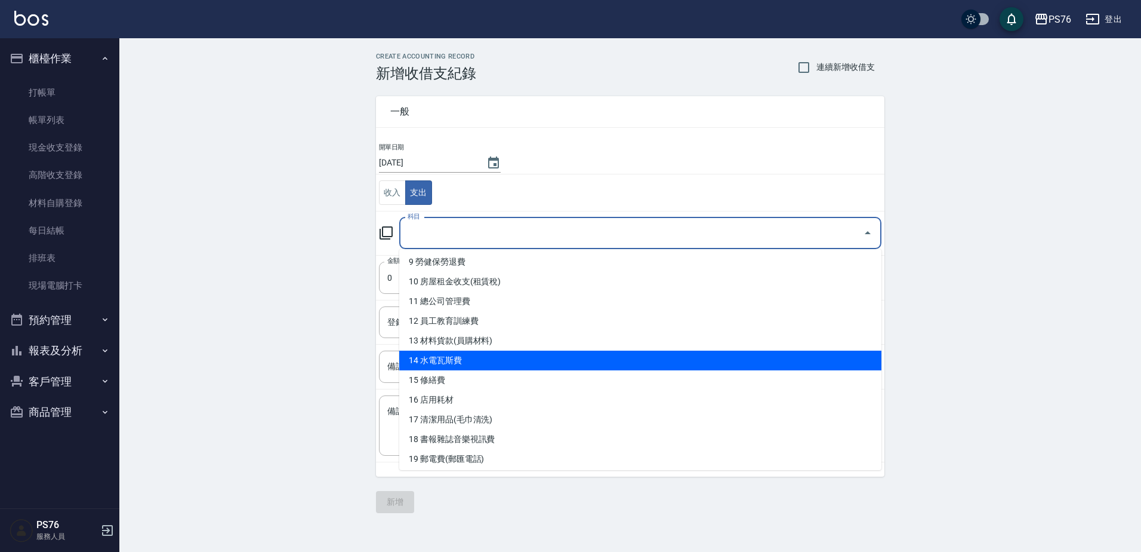
click at [483, 362] on li "14 水電瓦斯費" at bounding box center [640, 360] width 482 height 20
type input "14 水電瓦斯費"
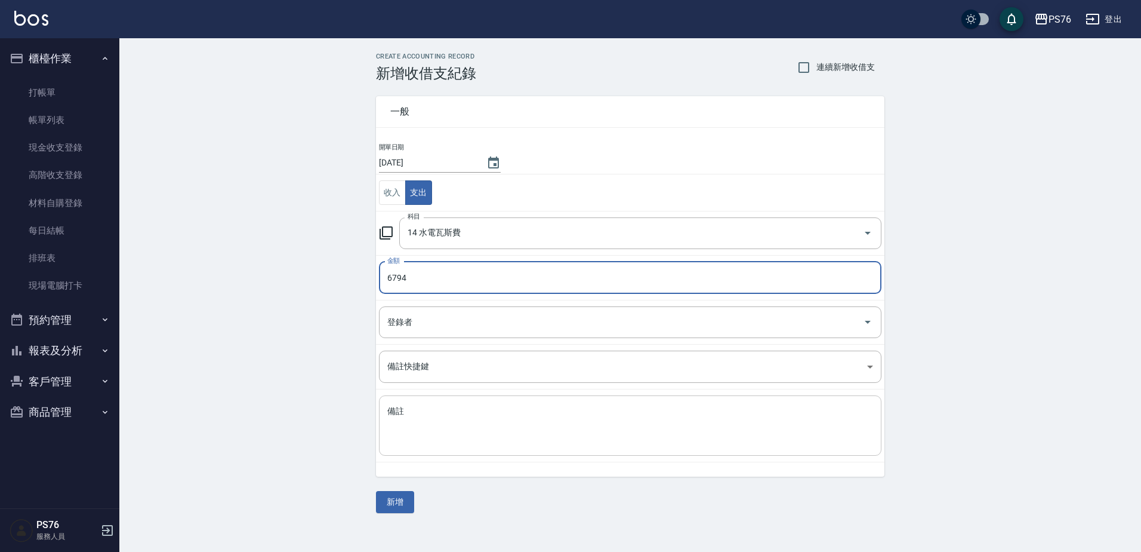
type input "6794"
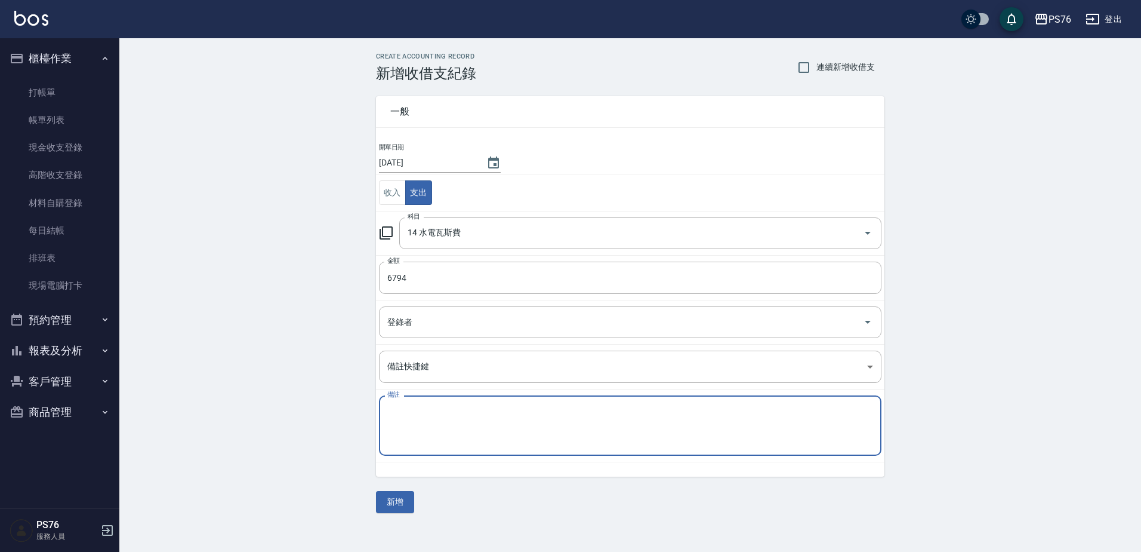
click at [476, 432] on textarea "備註" at bounding box center [630, 425] width 486 height 41
type textarea "f"
type textarea "電費"
click at [404, 495] on button "新增" at bounding box center [395, 502] width 38 height 22
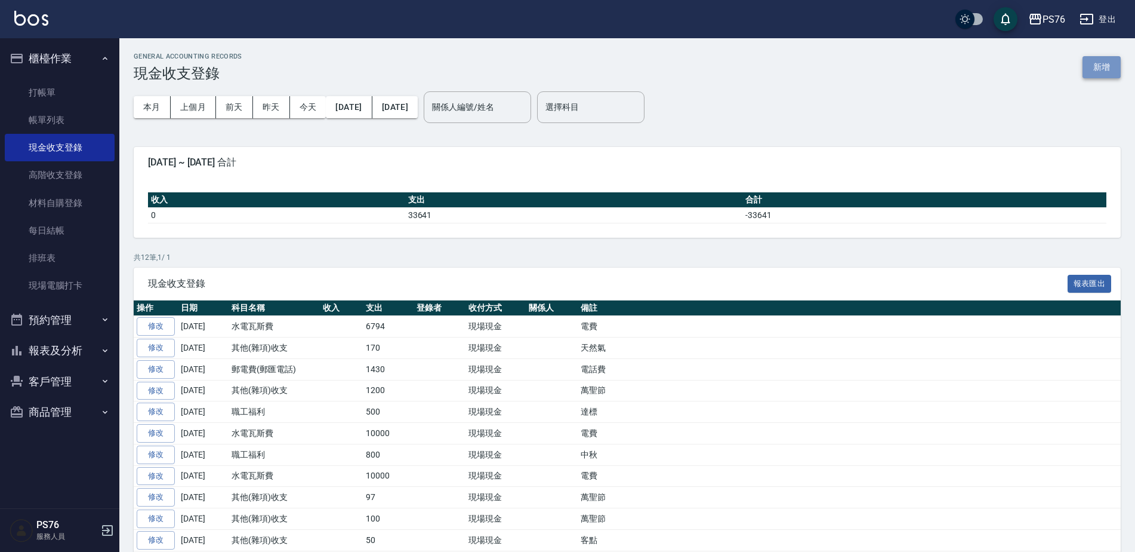
click at [1102, 75] on button "新增" at bounding box center [1102, 67] width 38 height 22
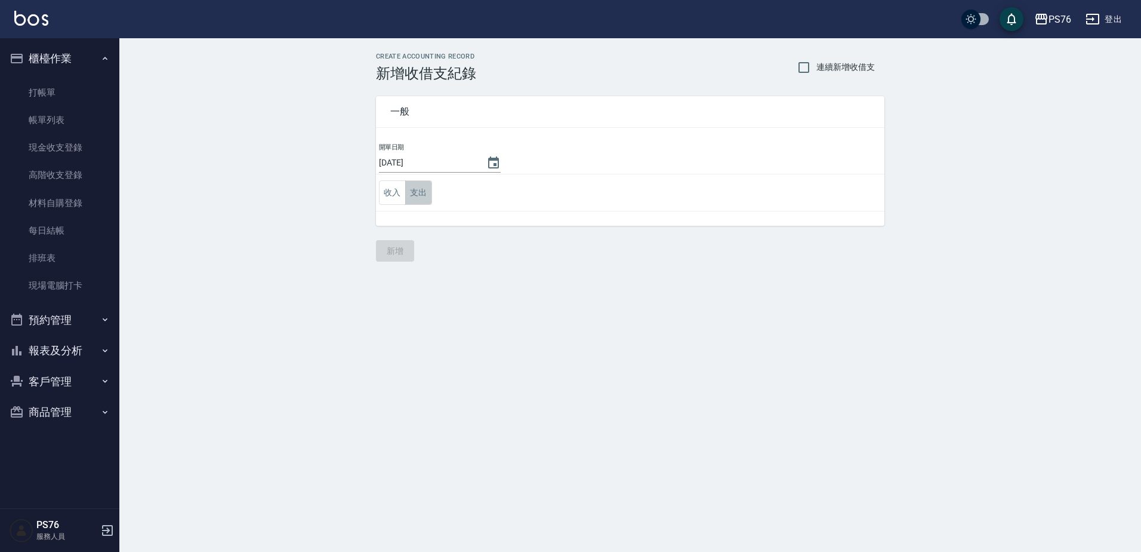
click at [430, 189] on button "支出" at bounding box center [418, 192] width 27 height 24
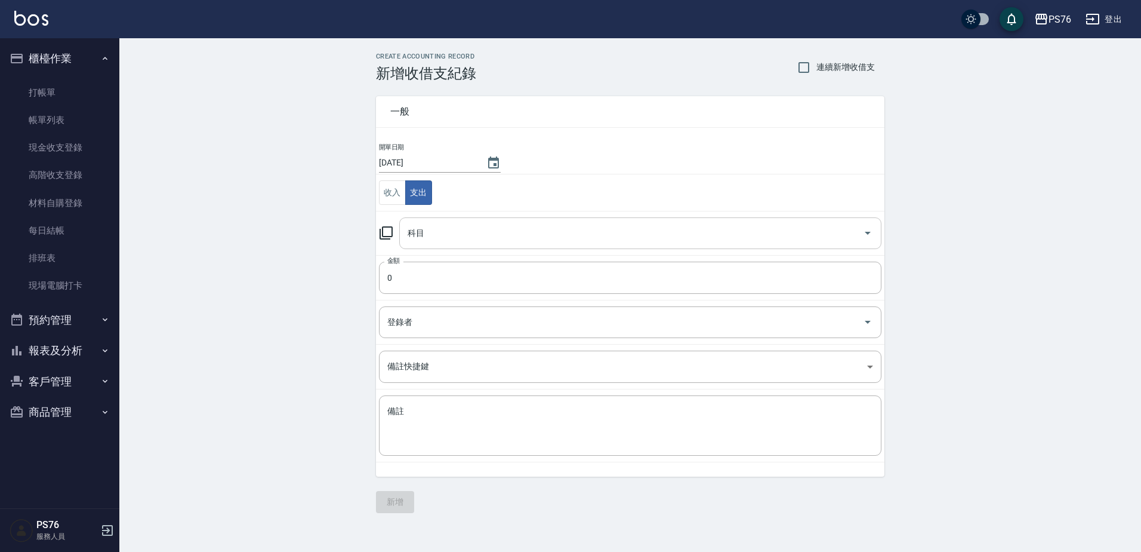
click at [450, 237] on input "科目" at bounding box center [632, 233] width 454 height 21
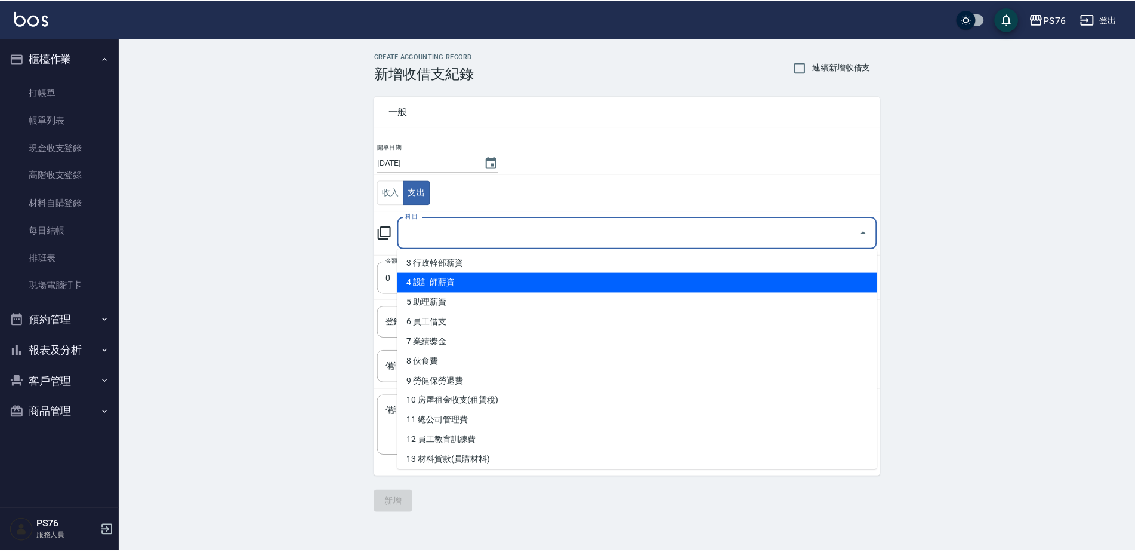
scroll to position [119, 0]
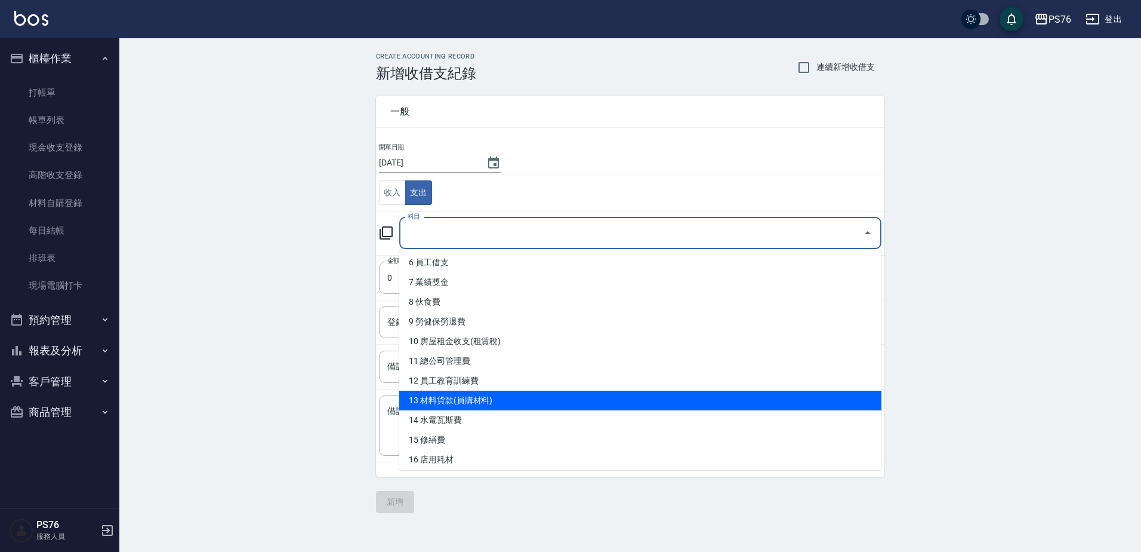
click at [513, 399] on li "13 材料貨款(員購材料)" at bounding box center [640, 400] width 482 height 20
type input "13 材料貨款(員購材料)"
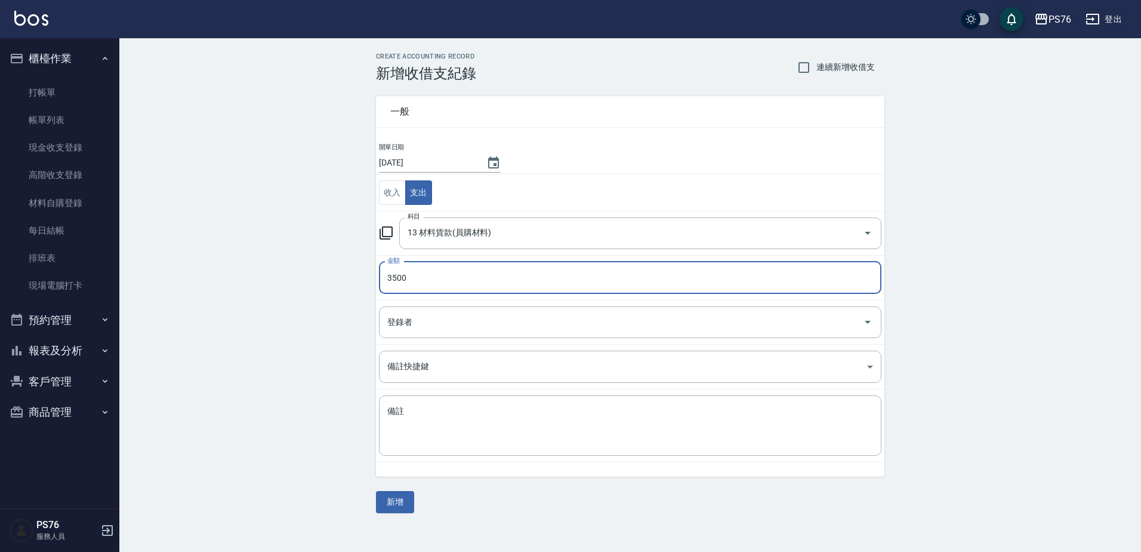
type input "3500"
click at [513, 399] on div "x 備註" at bounding box center [630, 425] width 503 height 60
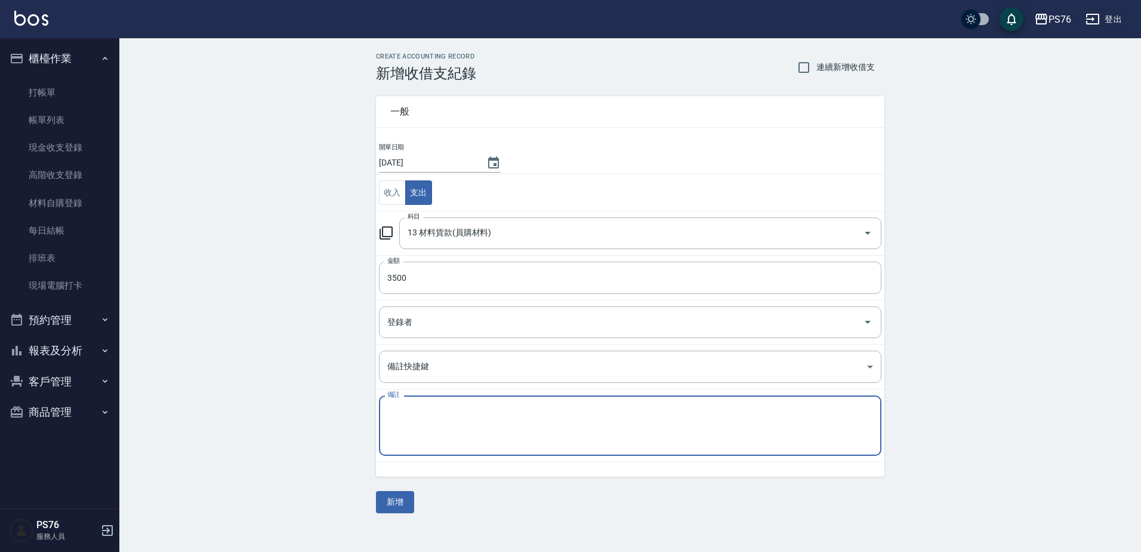
type textarea "f"
type textarea "男士髮片"
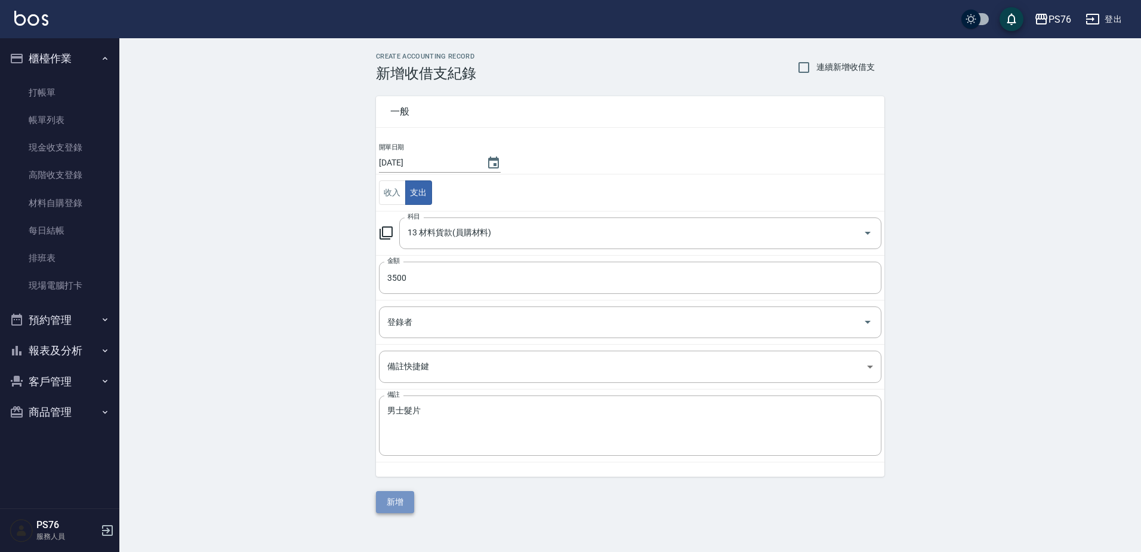
click at [406, 504] on button "新增" at bounding box center [395, 502] width 38 height 22
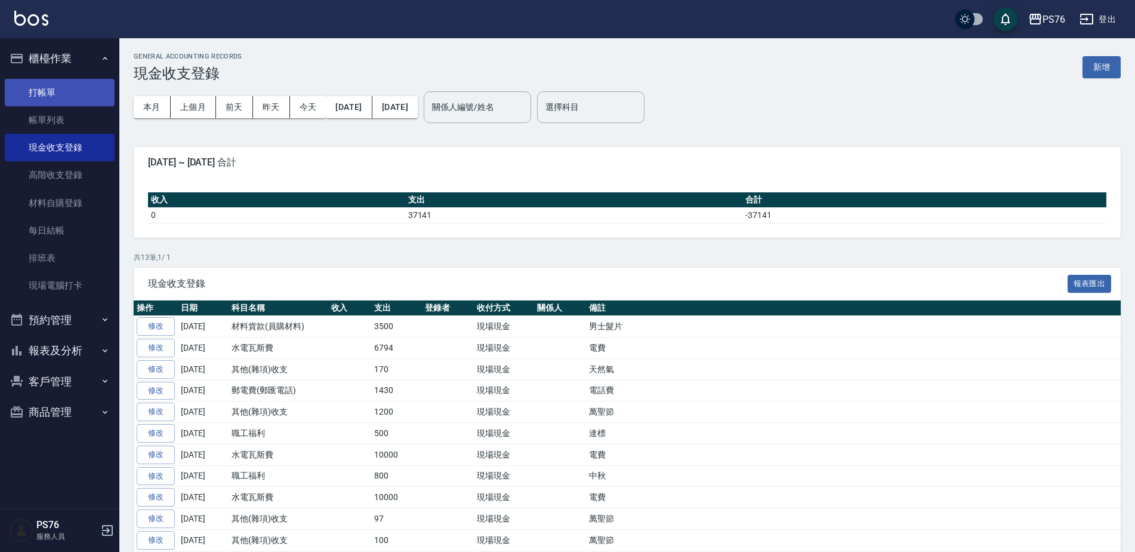
click at [48, 97] on link "打帳單" at bounding box center [60, 92] width 110 height 27
